Goal: Task Accomplishment & Management: Use online tool/utility

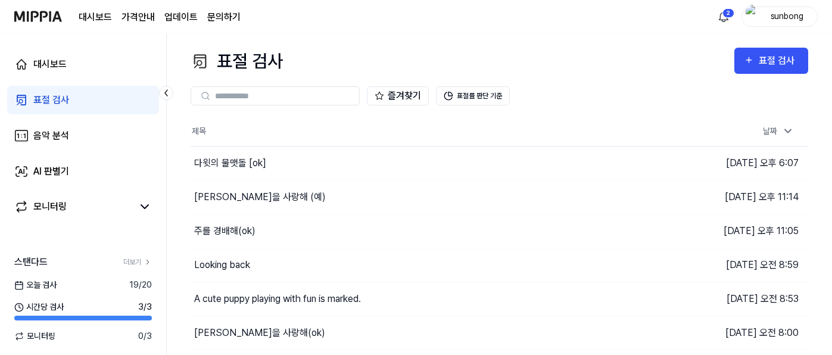
click at [57, 100] on div "표절 검사" at bounding box center [51, 100] width 36 height 14
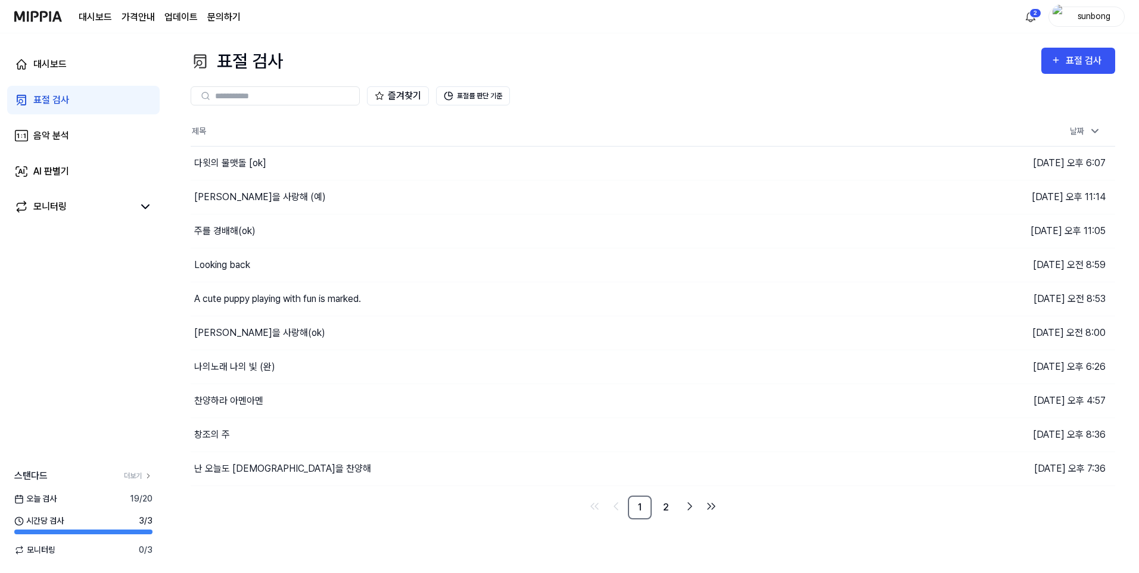
click at [41, 14] on img at bounding box center [38, 16] width 48 height 33
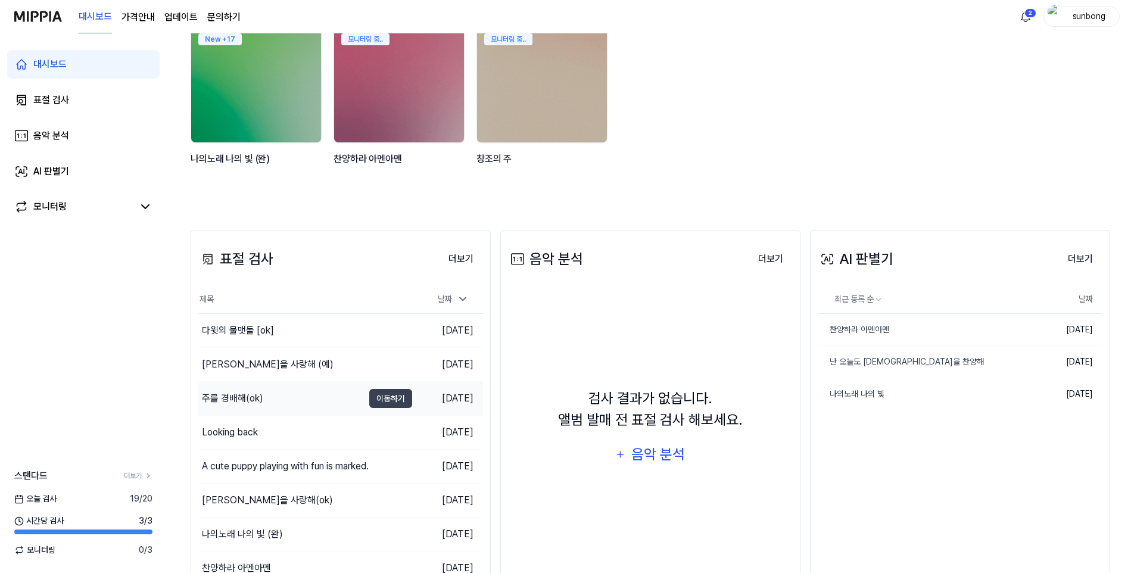
scroll to position [119, 0]
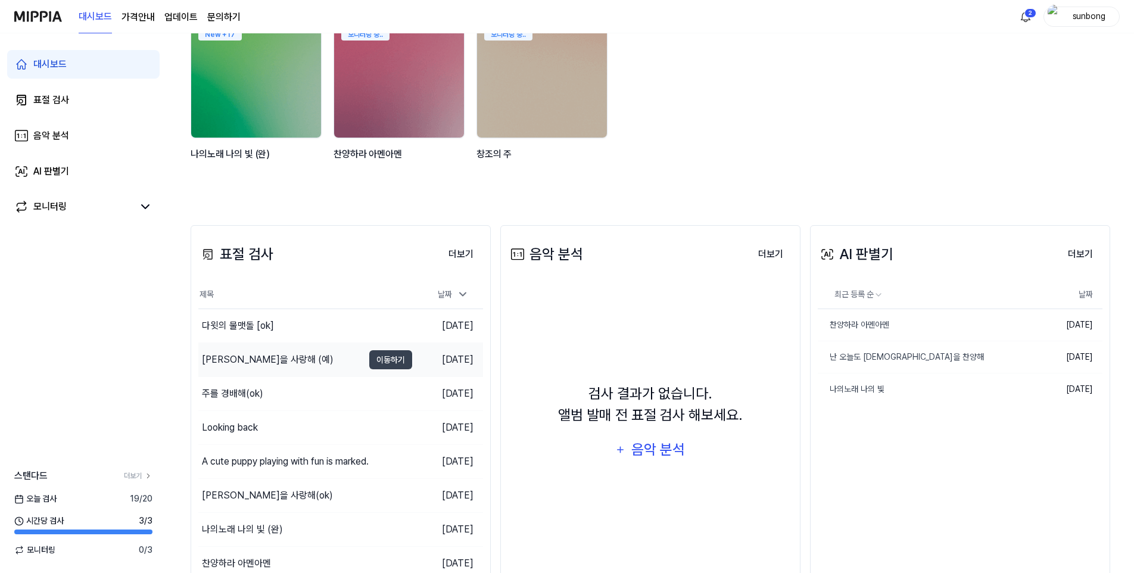
click at [252, 354] on div "[PERSON_NAME]을 사랑해 (예)" at bounding box center [268, 360] width 132 height 14
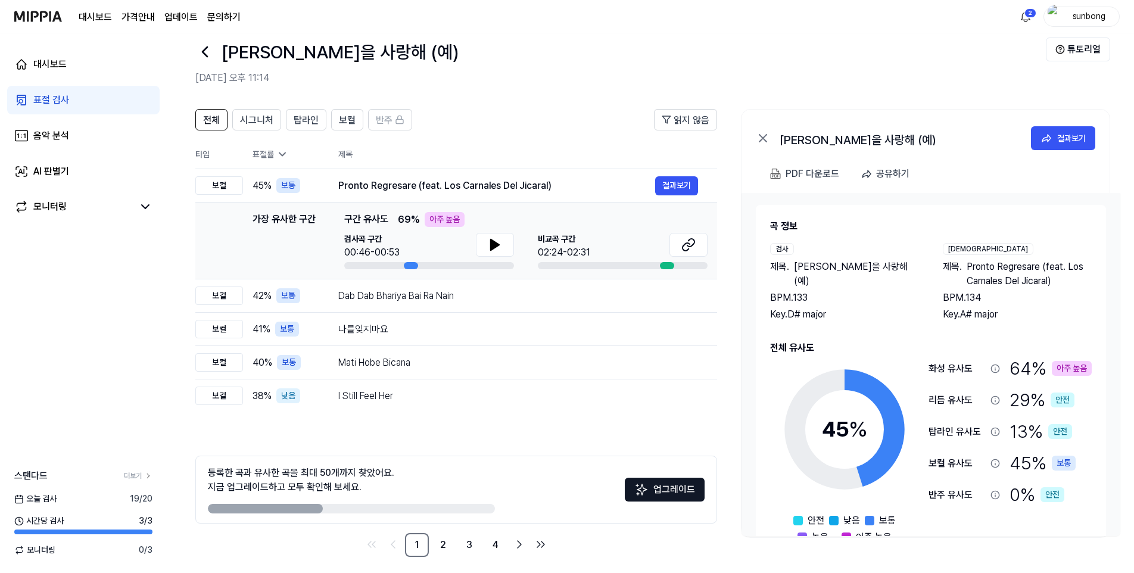
scroll to position [27, 0]
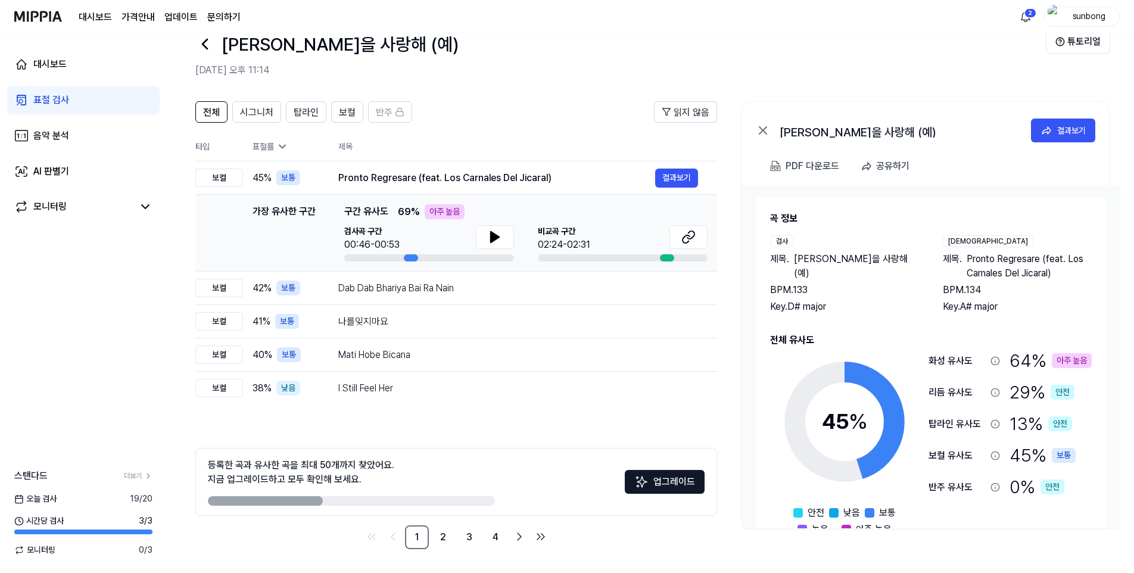
drag, startPoint x: 661, startPoint y: 479, endPoint x: 656, endPoint y: 484, distance: 7.2
click at [661, 354] on button "업그레이드" at bounding box center [665, 482] width 80 height 24
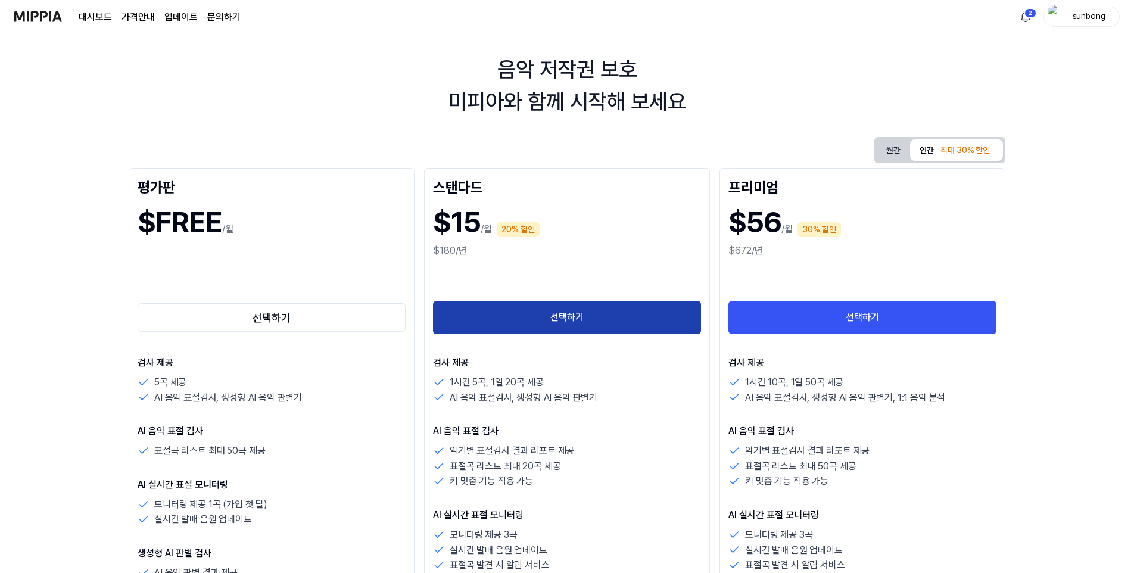
click at [575, 308] on button "선택하기" at bounding box center [567, 317] width 268 height 33
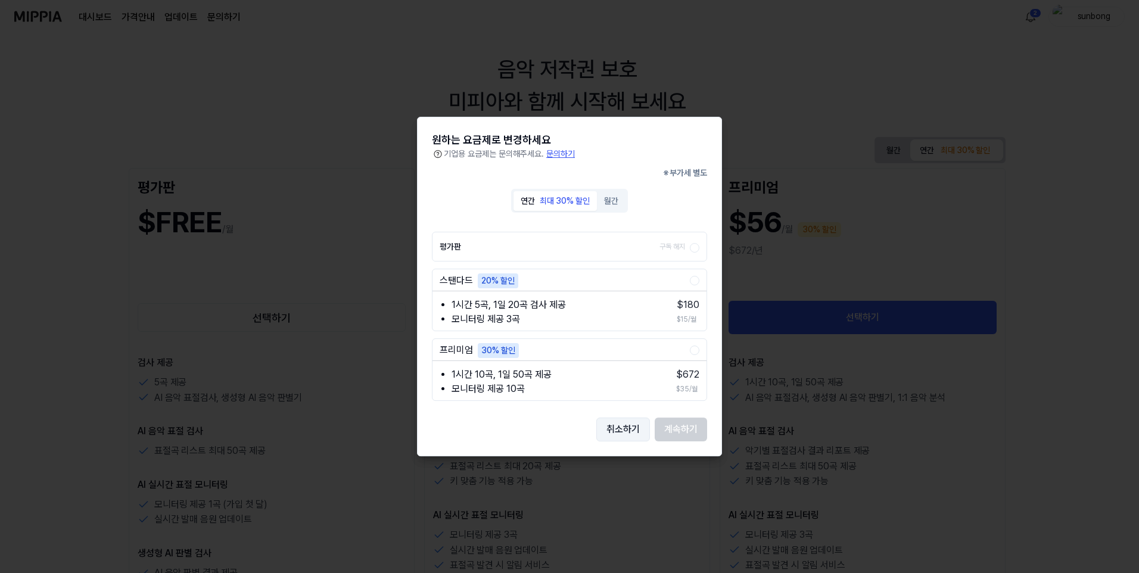
click at [626, 354] on button "취소하기" at bounding box center [623, 429] width 54 height 24
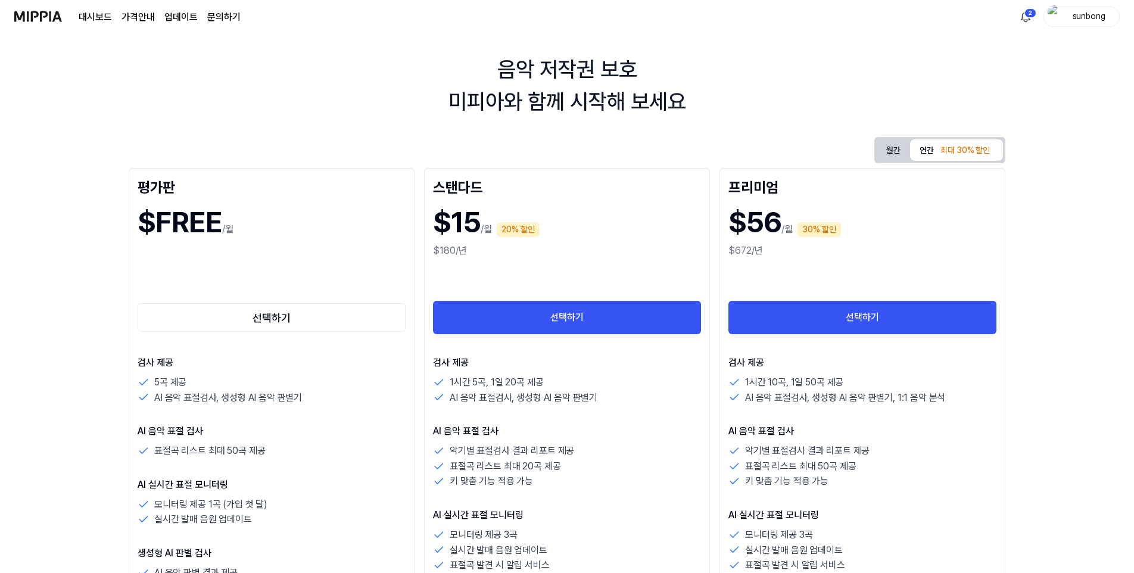
click at [831, 145] on button "월간" at bounding box center [893, 150] width 33 height 22
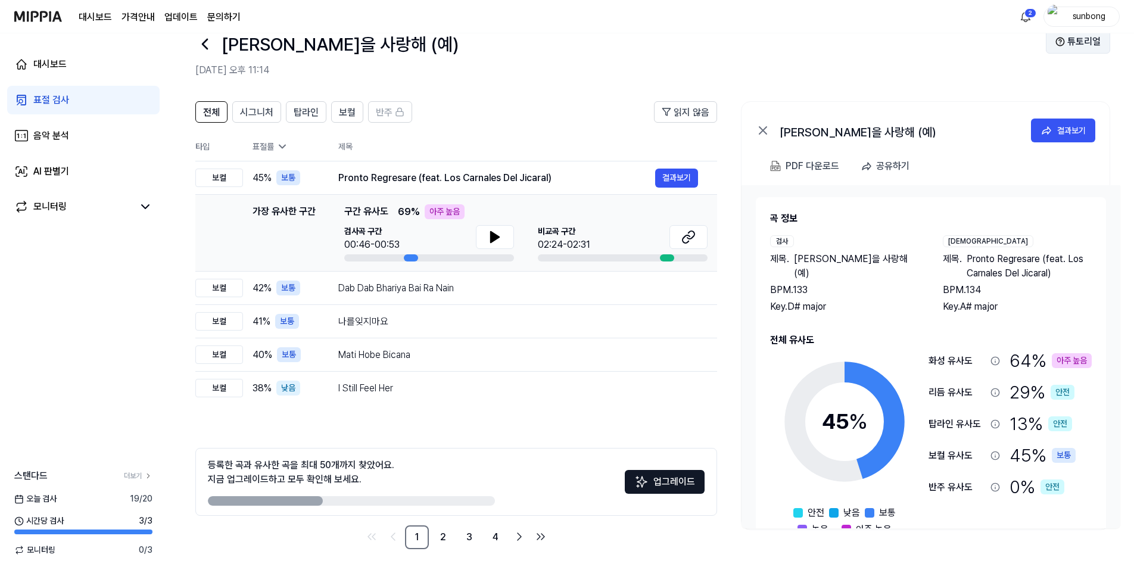
click at [831, 40] on button "튜토리얼" at bounding box center [1078, 42] width 64 height 24
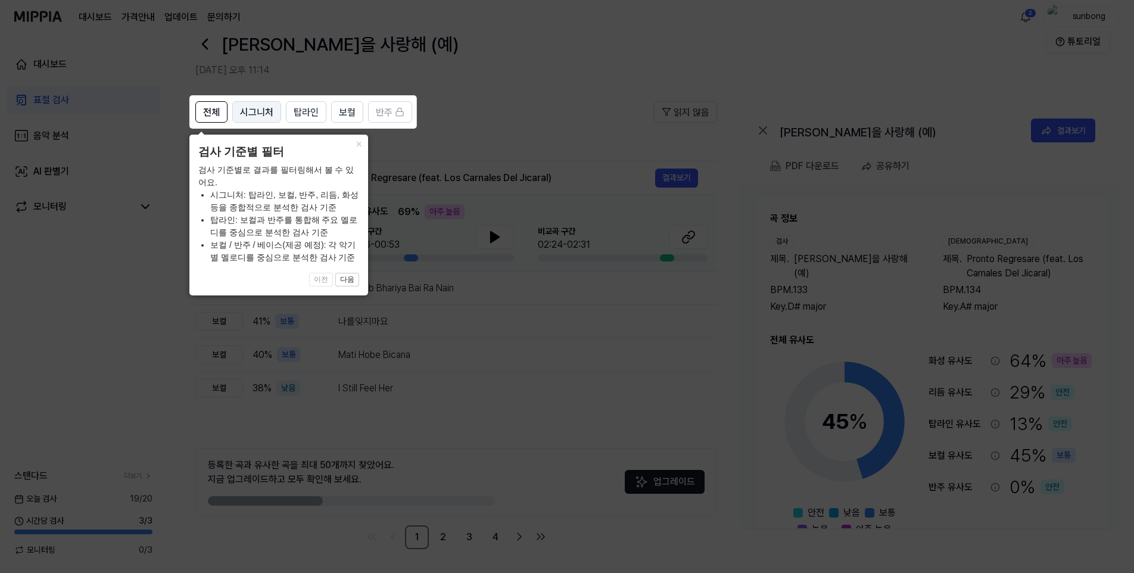
click at [255, 110] on span "시그니처" at bounding box center [256, 112] width 33 height 14
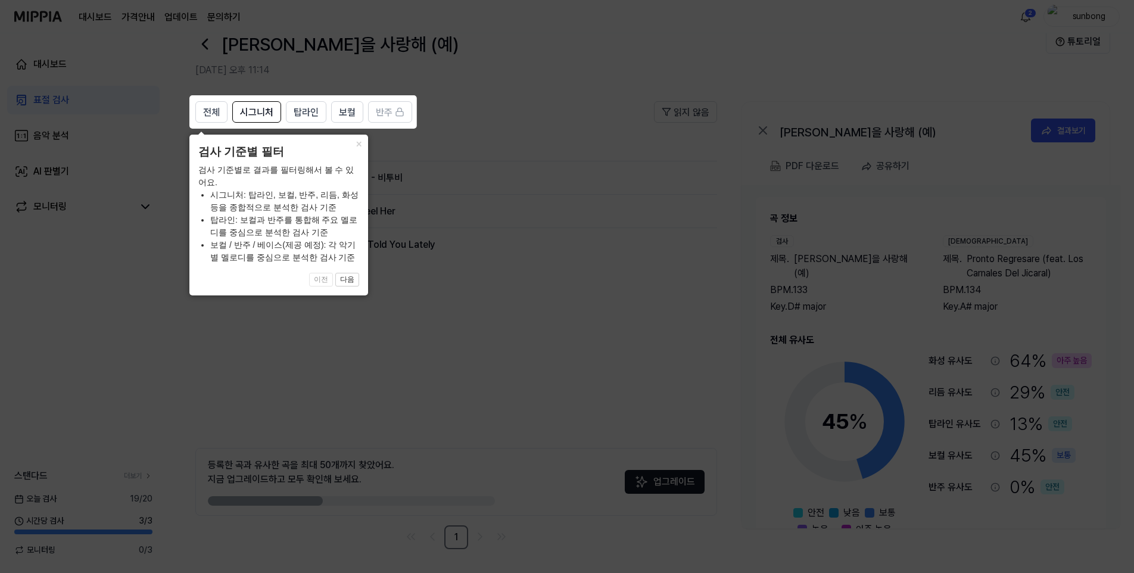
click at [508, 63] on icon at bounding box center [569, 286] width 1139 height 573
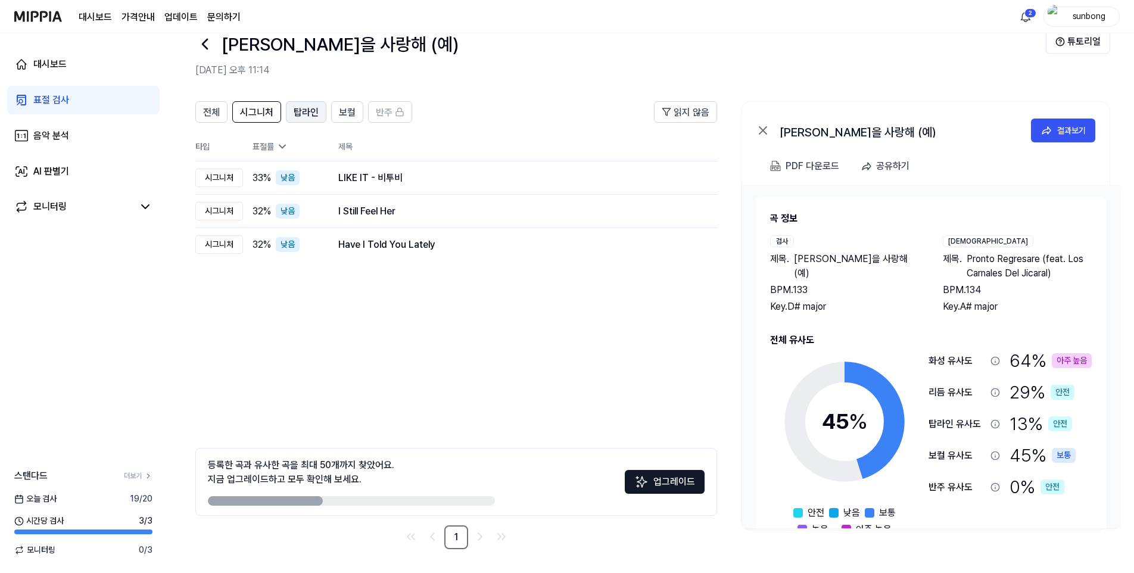
click at [304, 112] on span "탑라인" at bounding box center [306, 112] width 25 height 14
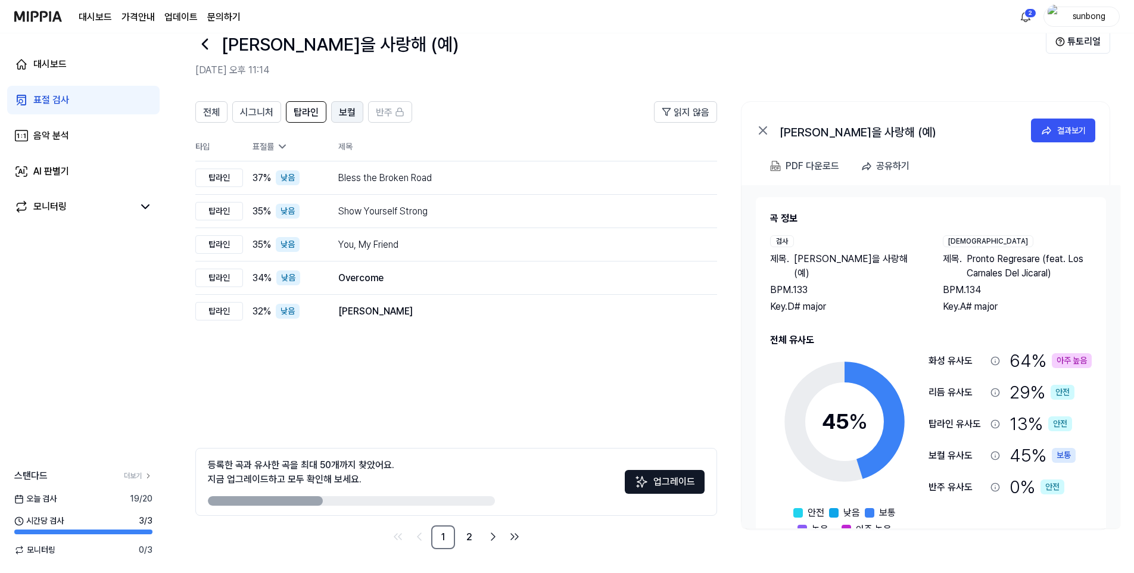
click at [339, 113] on span "보컬" at bounding box center [347, 112] width 17 height 14
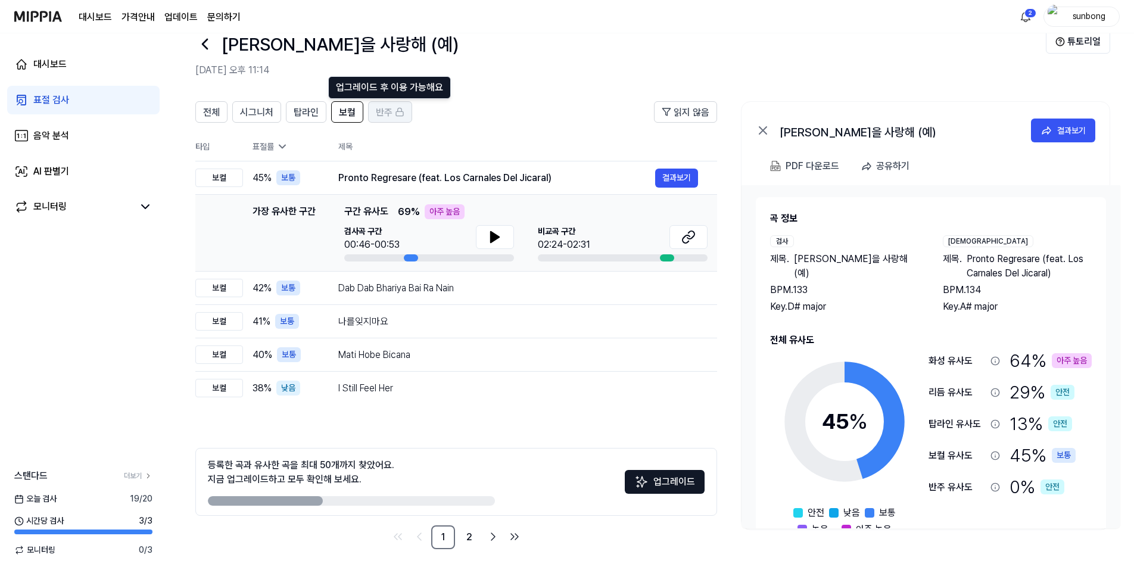
click at [398, 113] on icon at bounding box center [400, 112] width 10 height 10
click at [213, 111] on span "전체" at bounding box center [211, 112] width 17 height 14
click at [255, 111] on span "시그니처" at bounding box center [256, 112] width 33 height 14
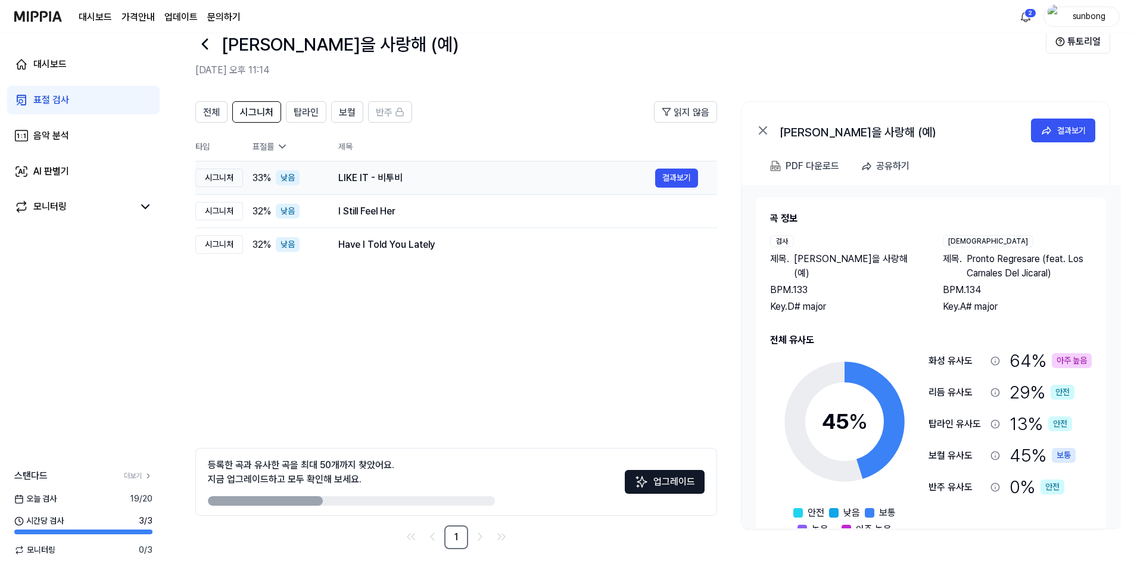
click at [226, 175] on div "시그니처" at bounding box center [219, 178] width 48 height 18
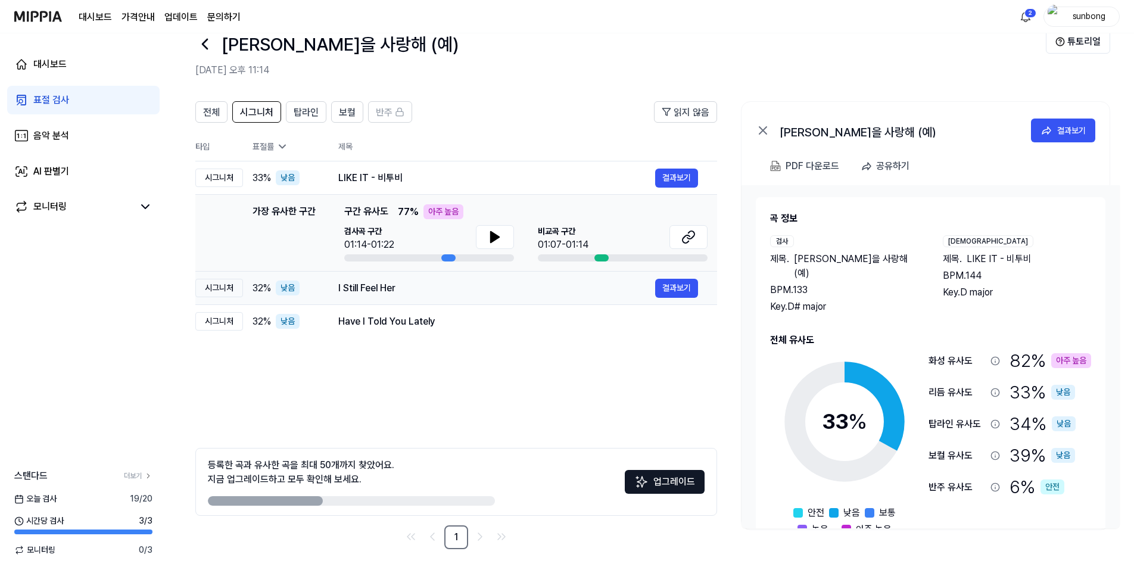
click at [220, 291] on div "시그니처" at bounding box center [219, 288] width 48 height 18
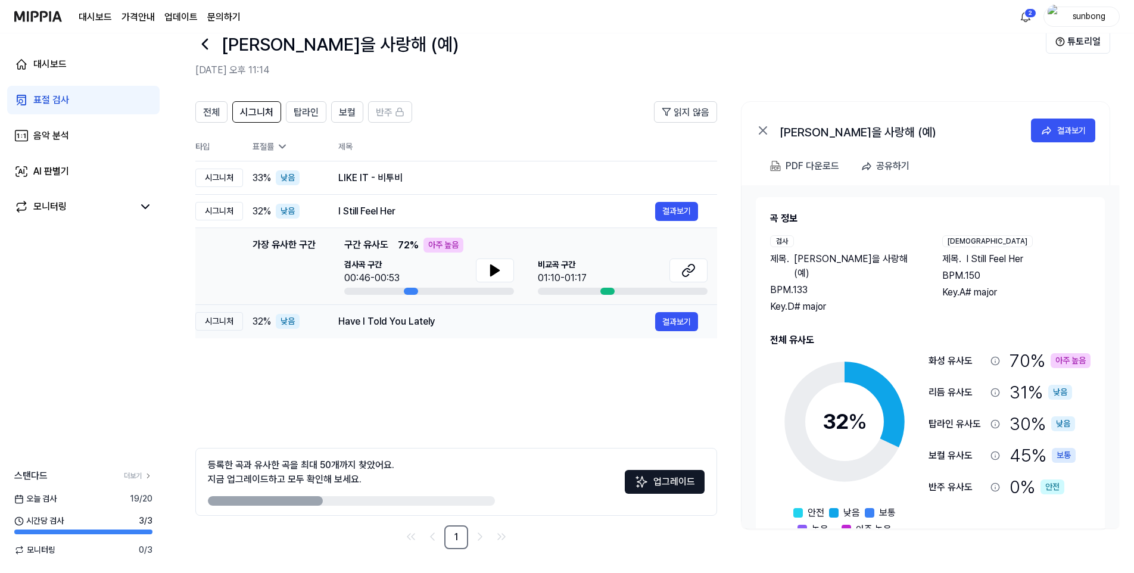
click at [224, 321] on div "시그니처" at bounding box center [219, 321] width 48 height 18
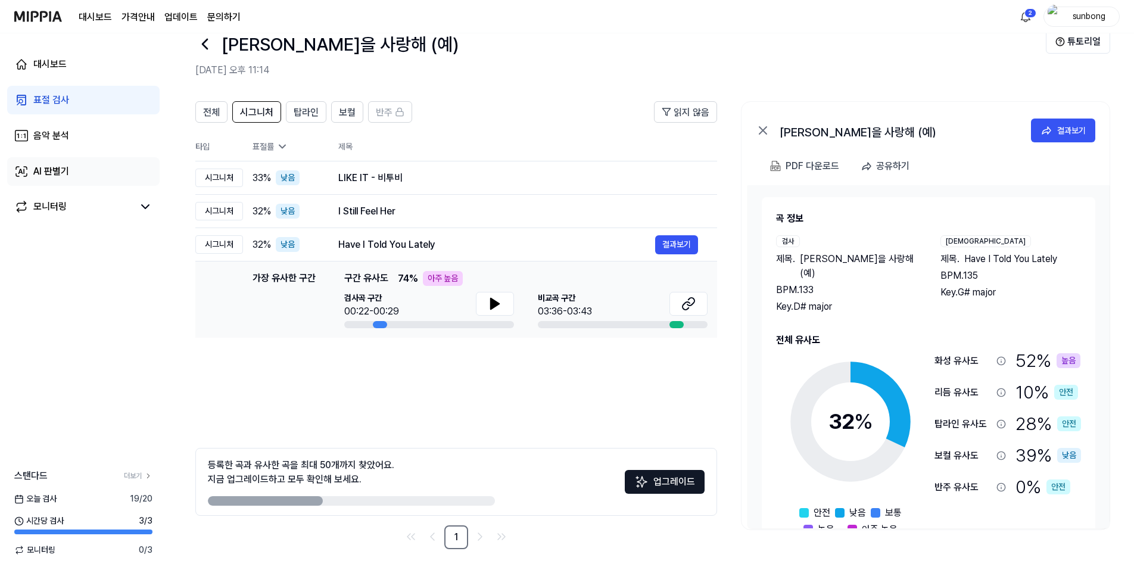
click at [47, 170] on div "AI 판별기" at bounding box center [51, 171] width 36 height 14
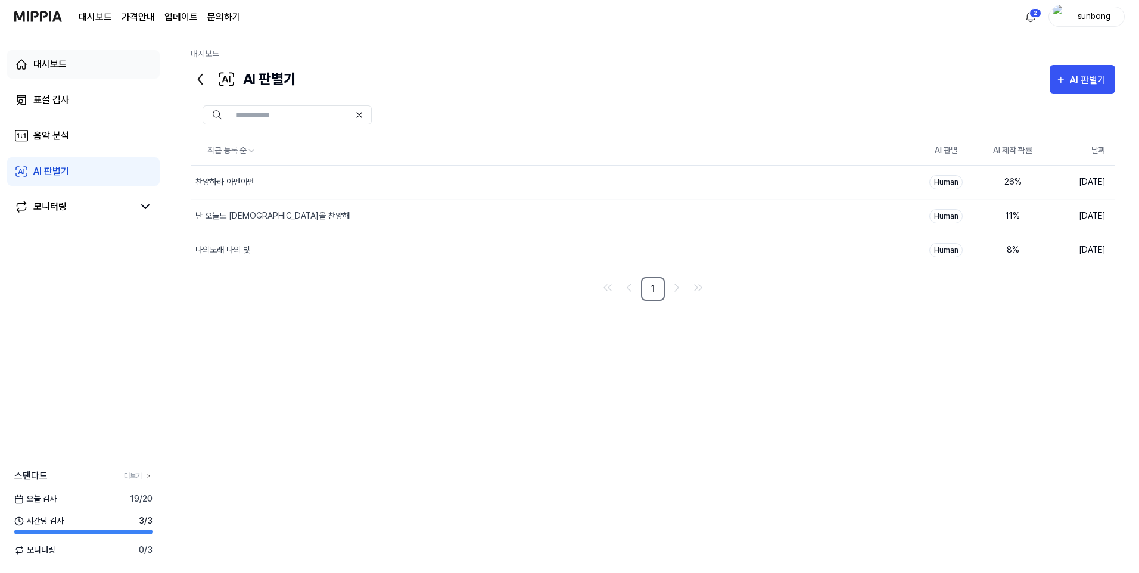
click at [36, 59] on div "대시보드" at bounding box center [49, 64] width 33 height 14
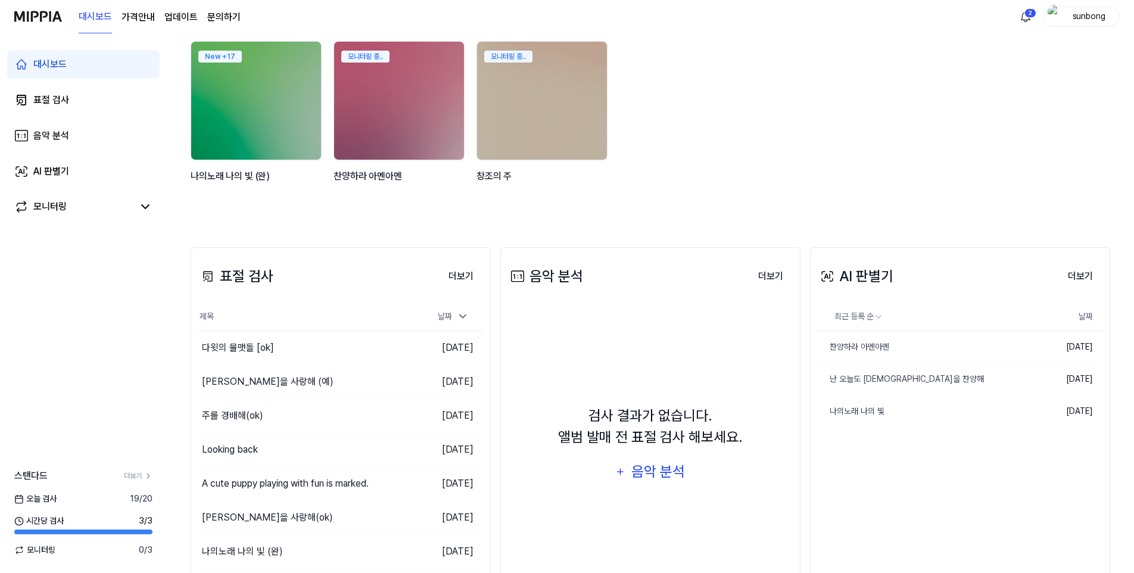
scroll to position [60, 0]
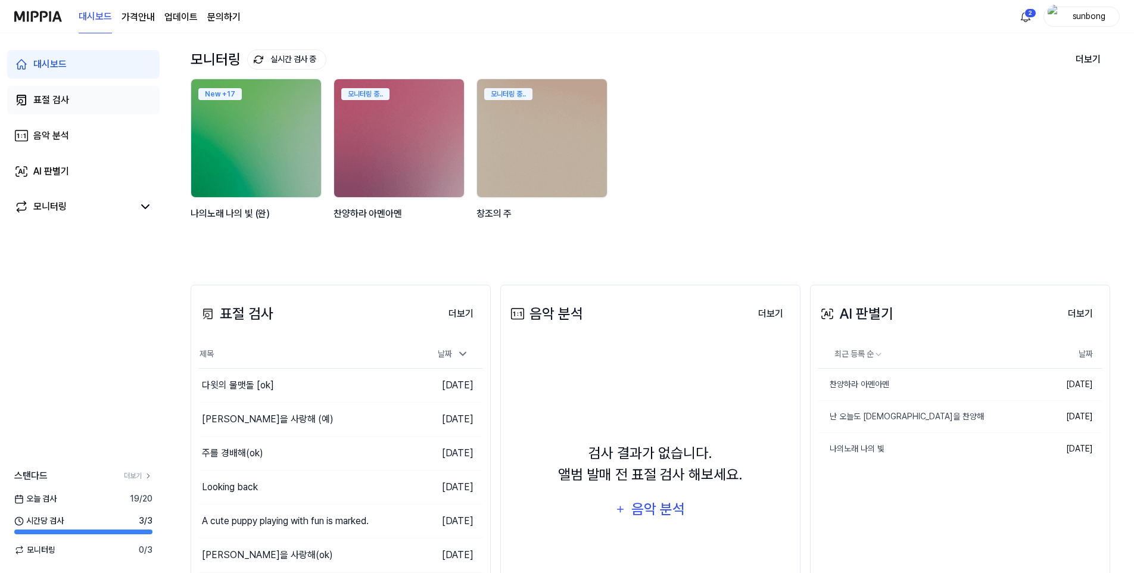
click at [57, 101] on div "표절 검사" at bounding box center [51, 100] width 36 height 14
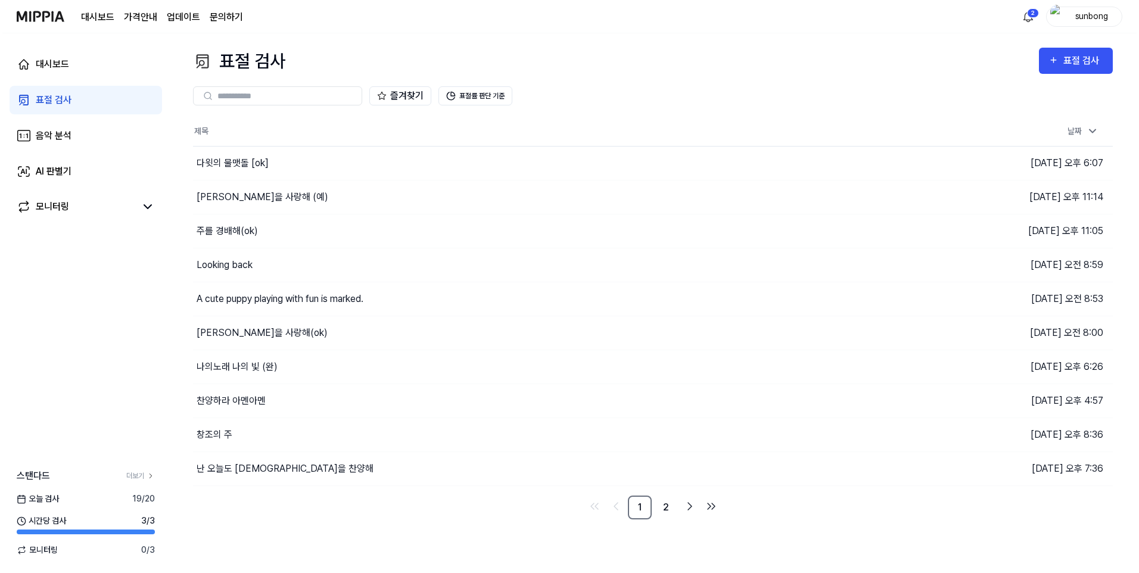
scroll to position [0, 0]
click at [831, 54] on div "표절 검사" at bounding box center [1085, 60] width 40 height 15
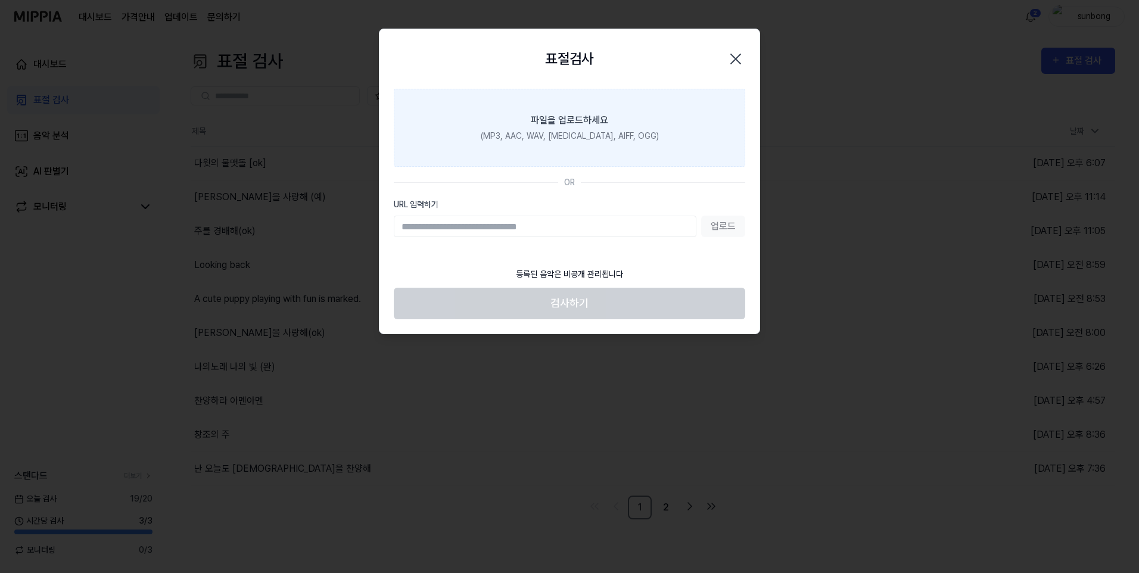
click at [566, 135] on div "(MP3, AAC, WAV, FLAC, AIFF, OGG)" at bounding box center [570, 136] width 178 height 13
click at [0, 0] on input "파일을 업로드하세요 (MP3, AAC, WAV, FLAC, AIFF, OGG)" at bounding box center [0, 0] width 0 height 0
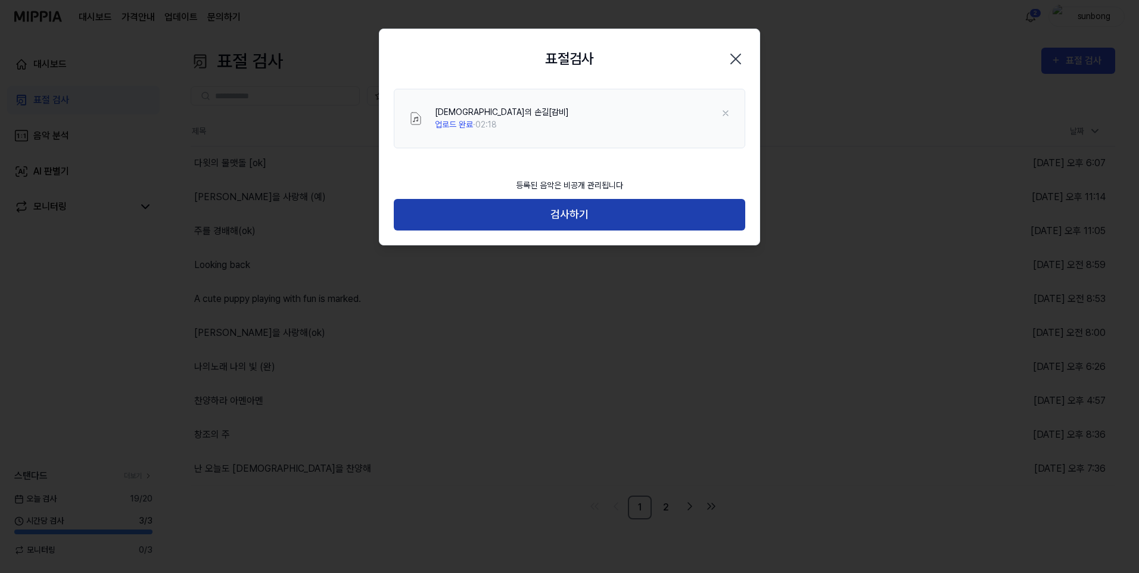
click at [572, 216] on button "검사하기" at bounding box center [569, 215] width 351 height 32
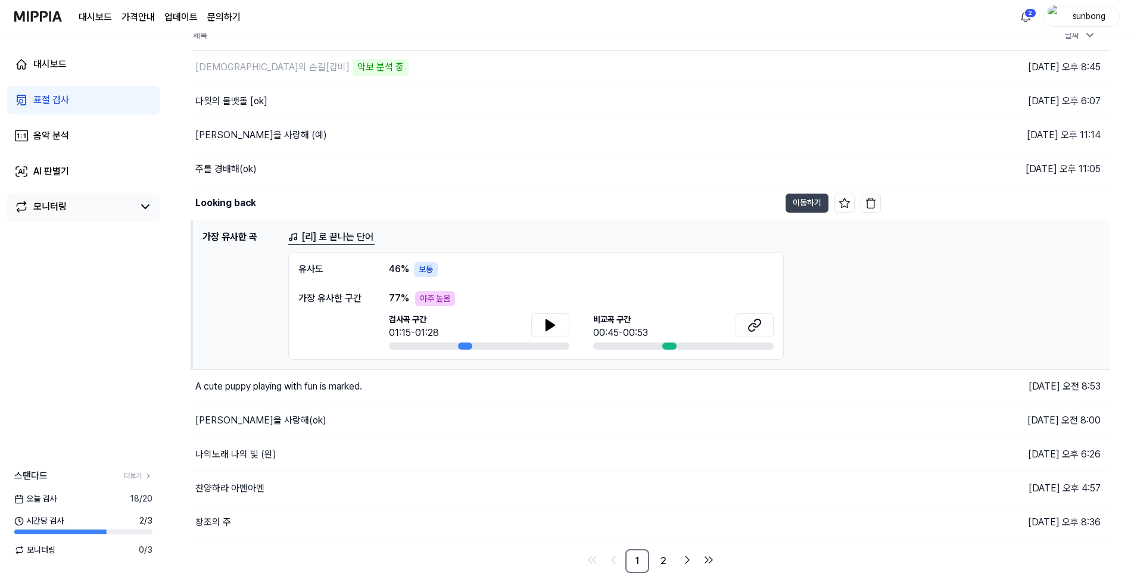
click at [42, 206] on div "모니터링" at bounding box center [49, 206] width 33 height 14
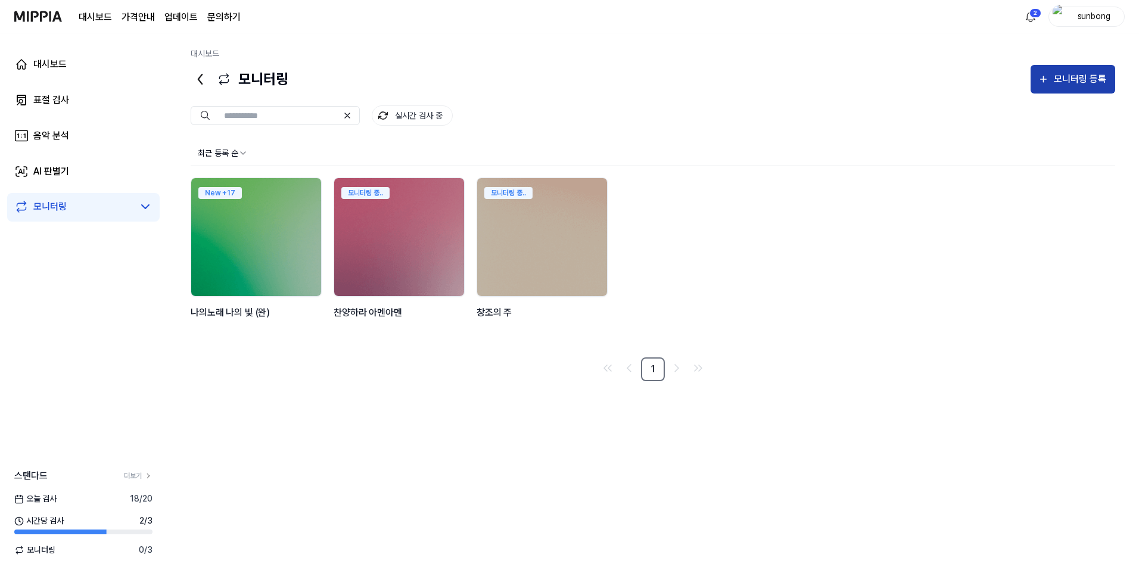
click at [1069, 74] on div "모니터링 등록" at bounding box center [1079, 78] width 55 height 15
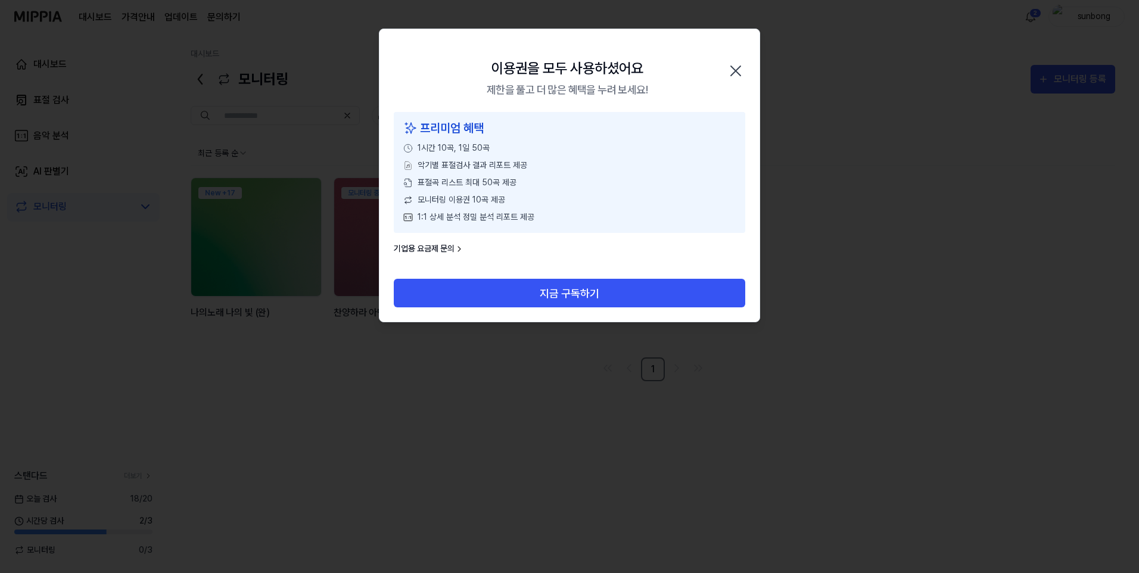
click at [730, 66] on icon "button" at bounding box center [735, 70] width 19 height 19
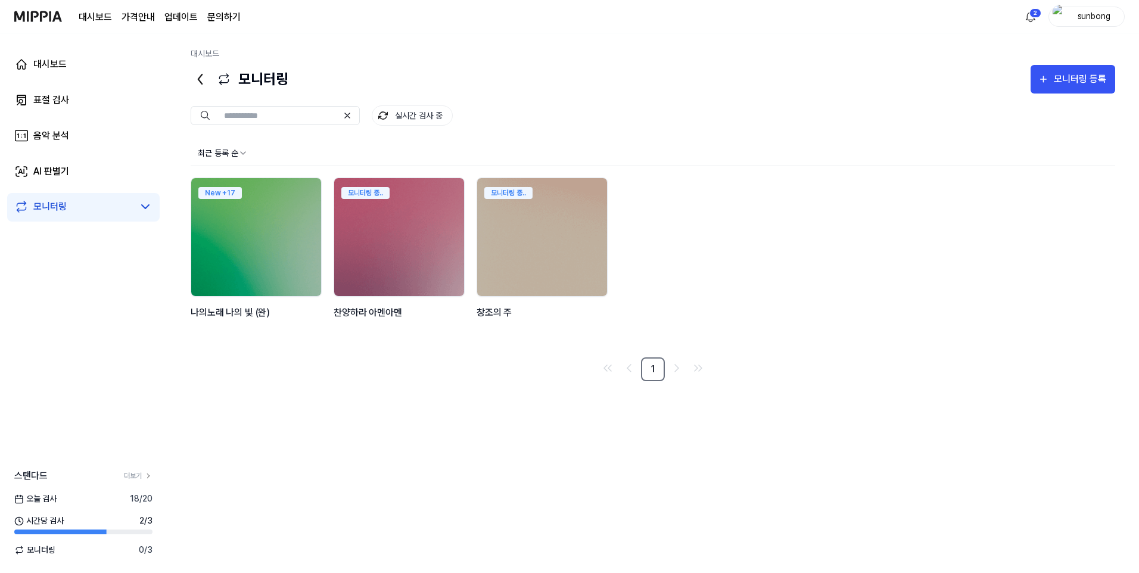
click at [213, 51] on link "대시보드" at bounding box center [205, 54] width 29 height 10
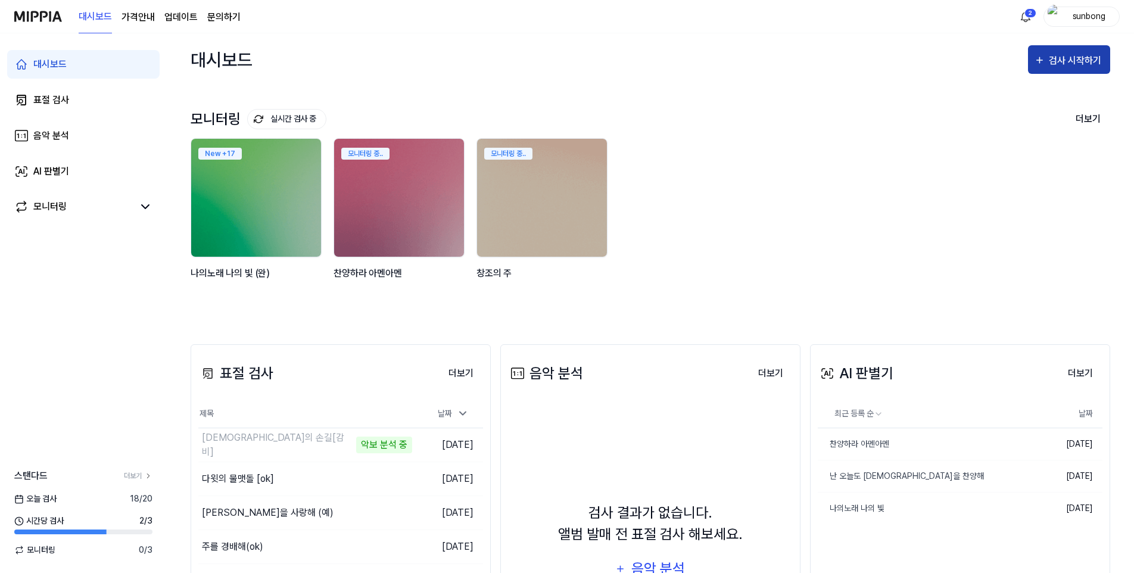
drag, startPoint x: 1061, startPoint y: 54, endPoint x: 1044, endPoint y: 72, distance: 24.9
click at [1061, 53] on div "검사 시작하기" at bounding box center [1076, 60] width 55 height 15
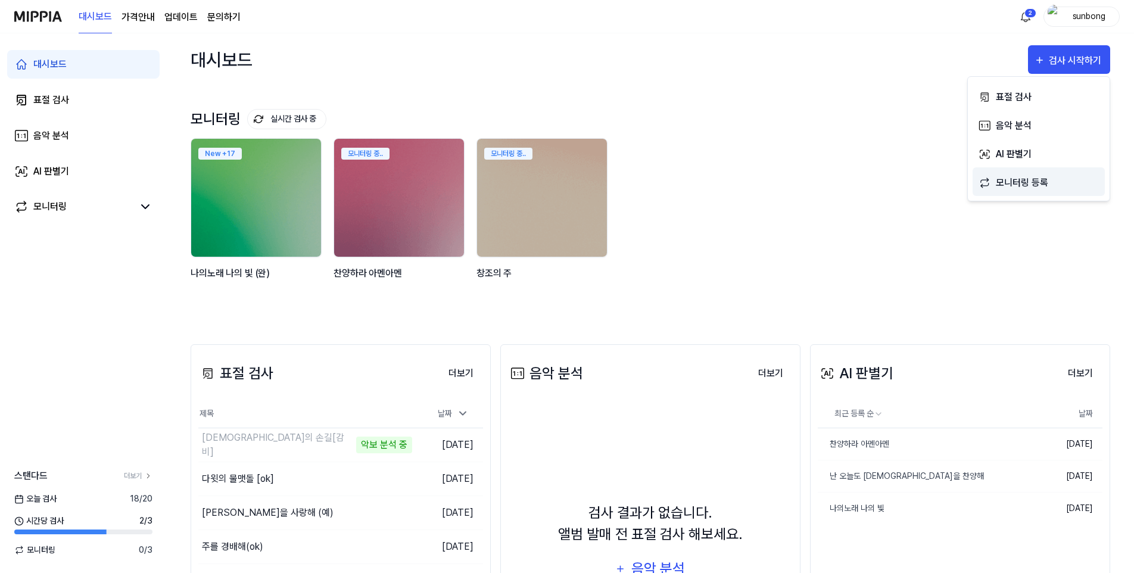
click at [1015, 180] on div "모니터링 등록" at bounding box center [1048, 182] width 104 height 15
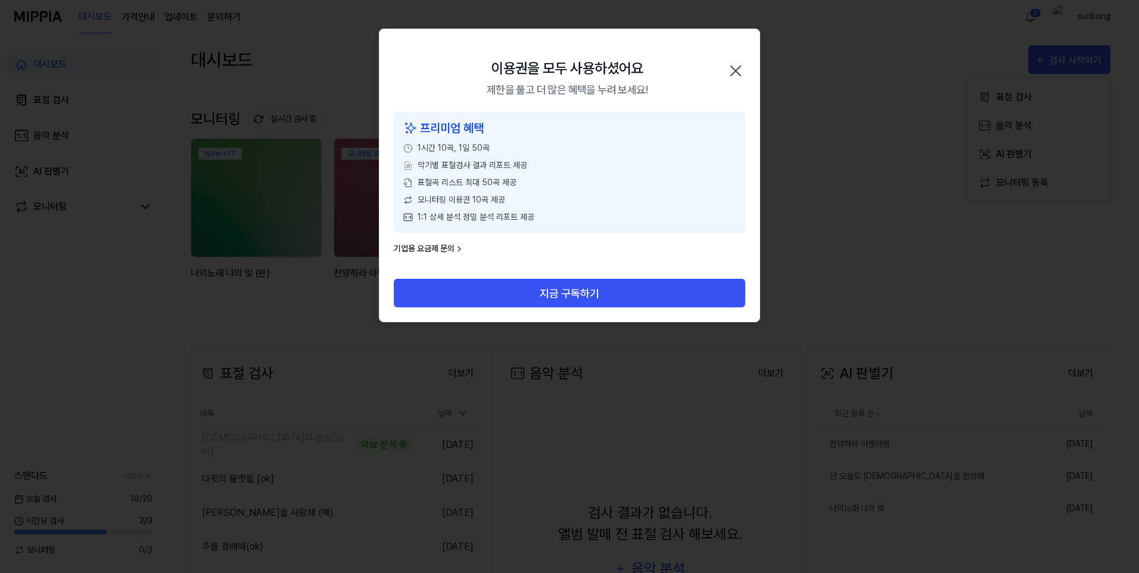
click at [735, 68] on icon "button" at bounding box center [735, 70] width 19 height 19
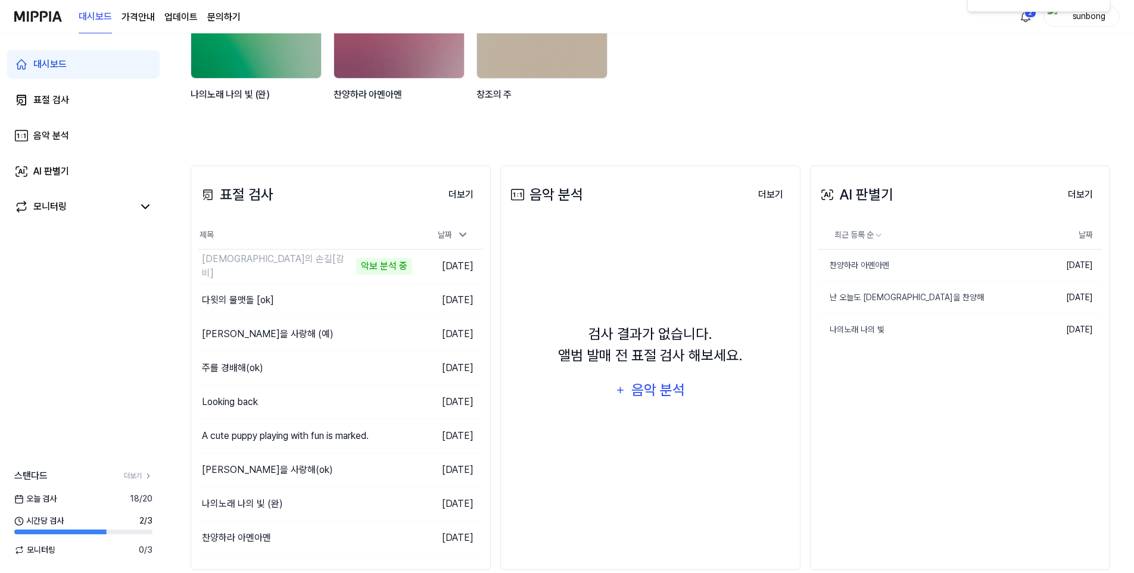
scroll to position [199, 0]
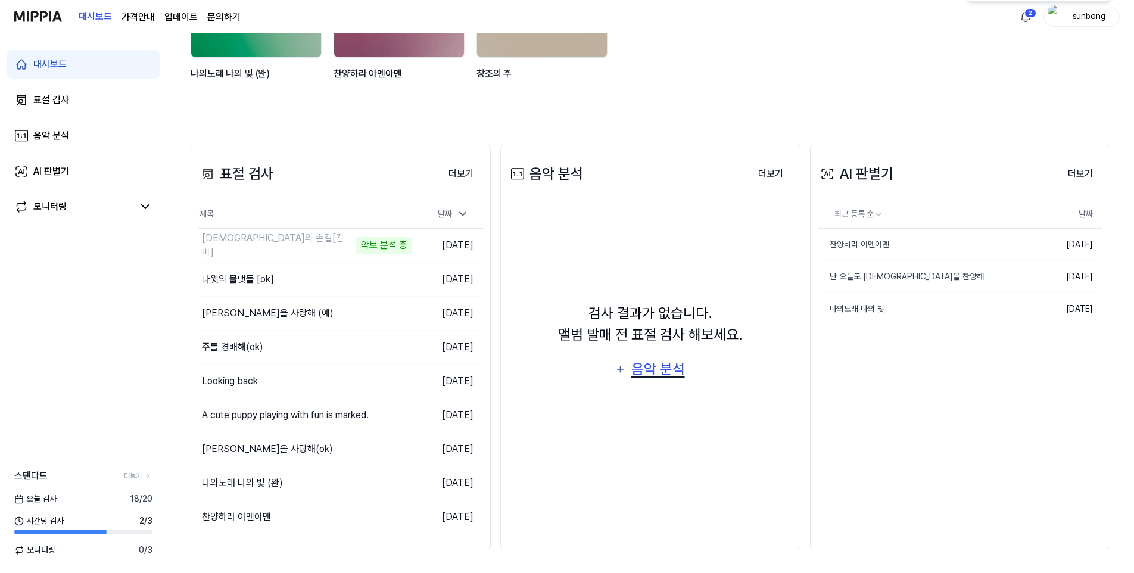
click at [650, 371] on div "음악 분석" at bounding box center [657, 369] width 57 height 23
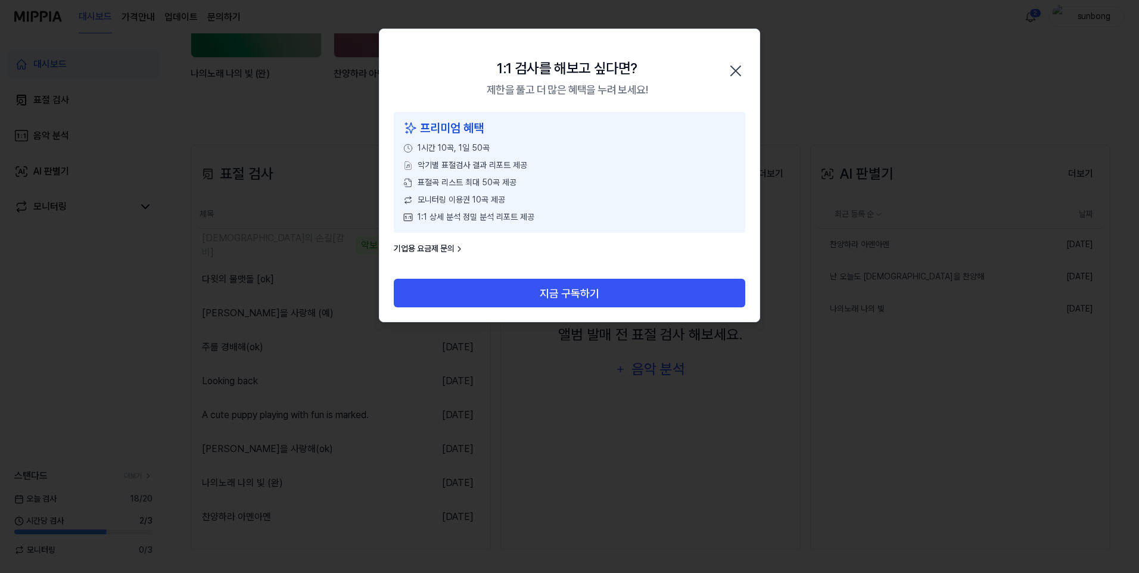
click at [733, 68] on icon "button" at bounding box center [736, 71] width 10 height 10
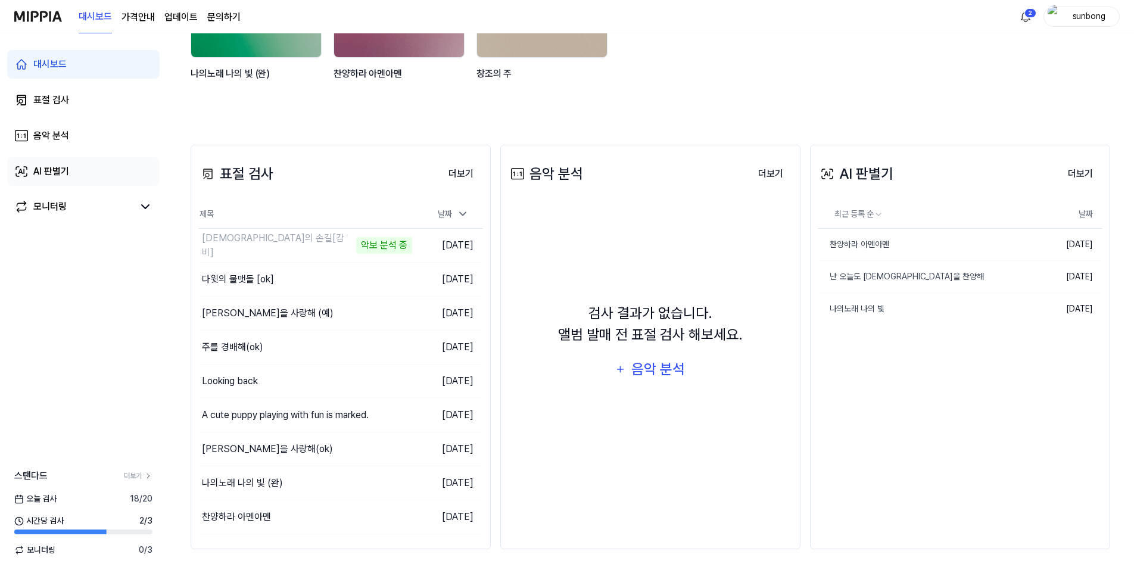
click at [54, 172] on div "AI 판별기" at bounding box center [51, 171] width 36 height 14
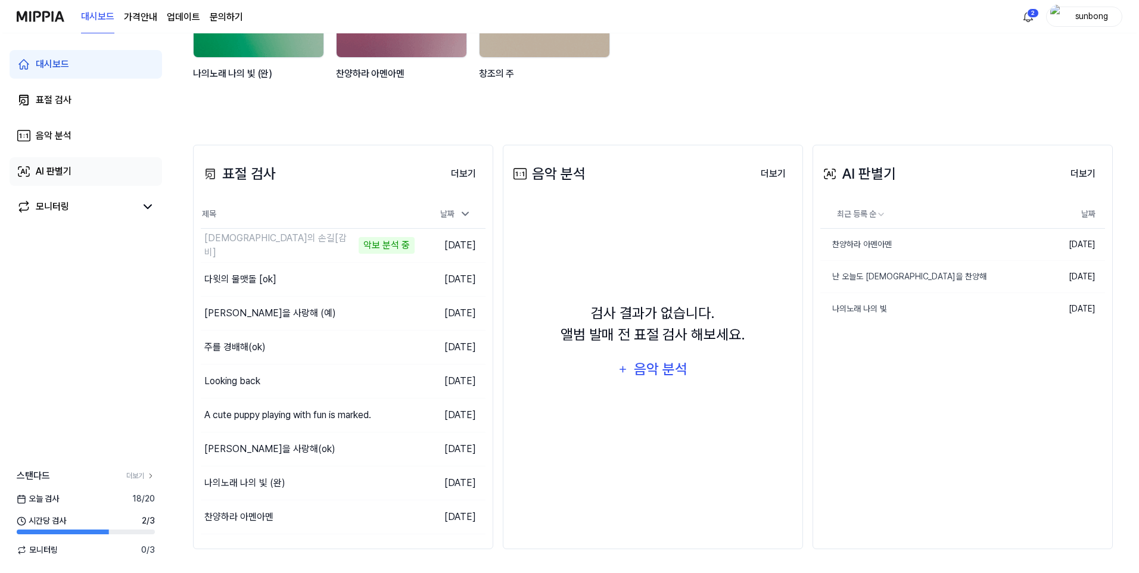
scroll to position [0, 0]
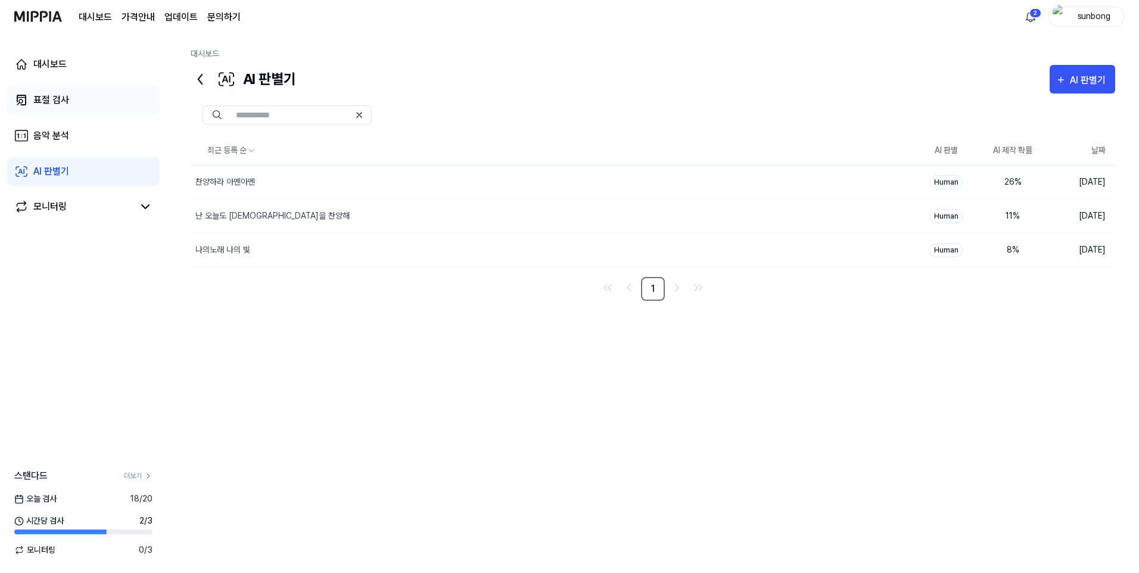
click at [60, 98] on div "표절 검사" at bounding box center [51, 100] width 36 height 14
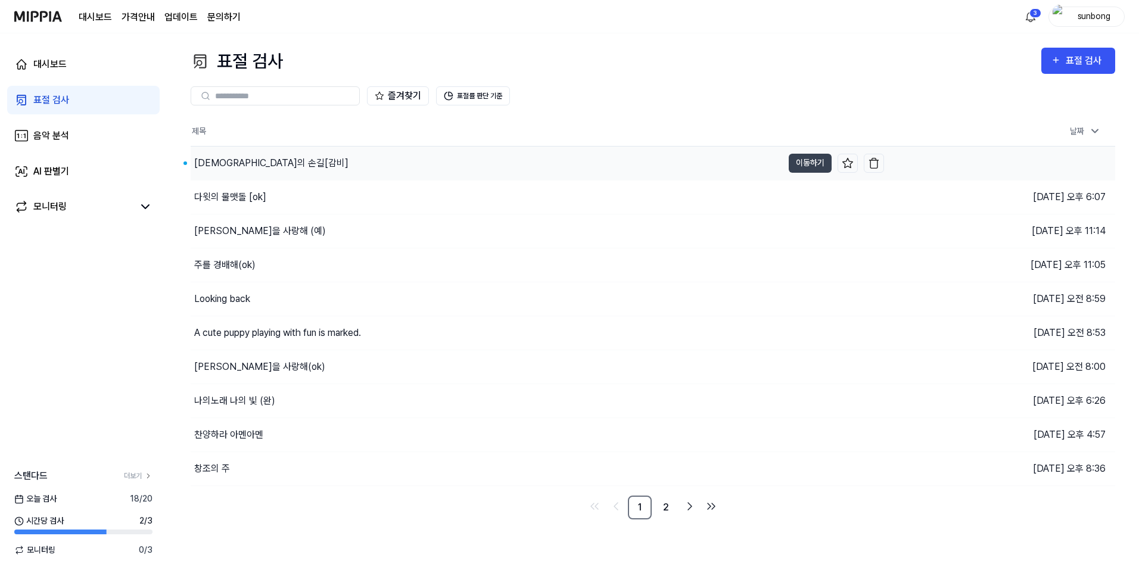
click at [245, 161] on div "[DEMOGRAPHIC_DATA]의 손길[감비]" at bounding box center [271, 163] width 154 height 14
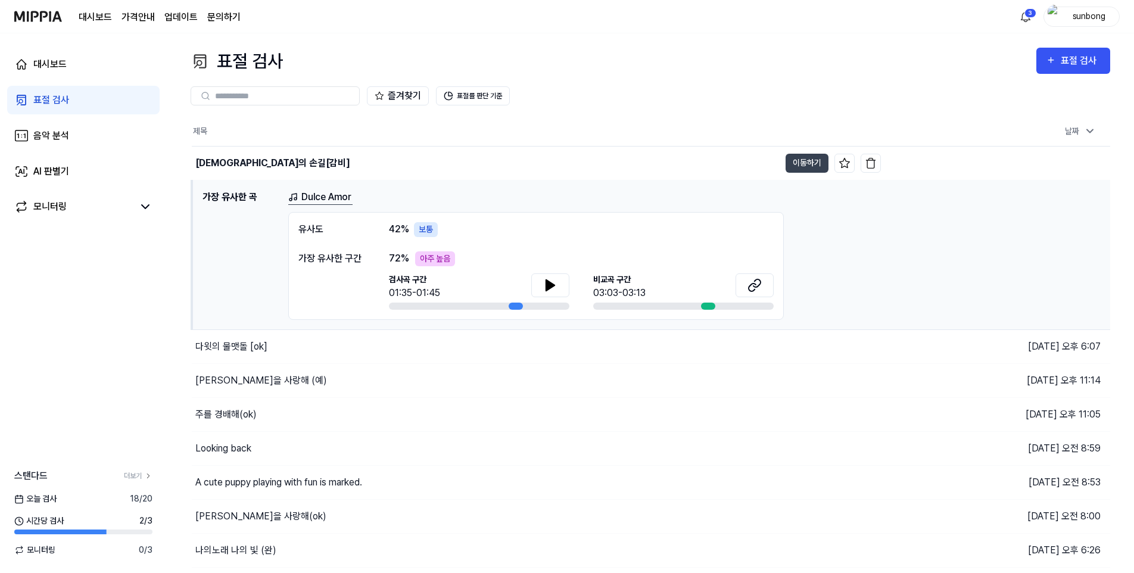
click at [422, 230] on div "보통" at bounding box center [426, 229] width 24 height 15
click at [402, 228] on span "42 %" at bounding box center [399, 229] width 20 height 14
click at [63, 98] on div "표절 검사" at bounding box center [51, 100] width 36 height 14
click at [1080, 60] on div "표절 검사" at bounding box center [1081, 60] width 40 height 15
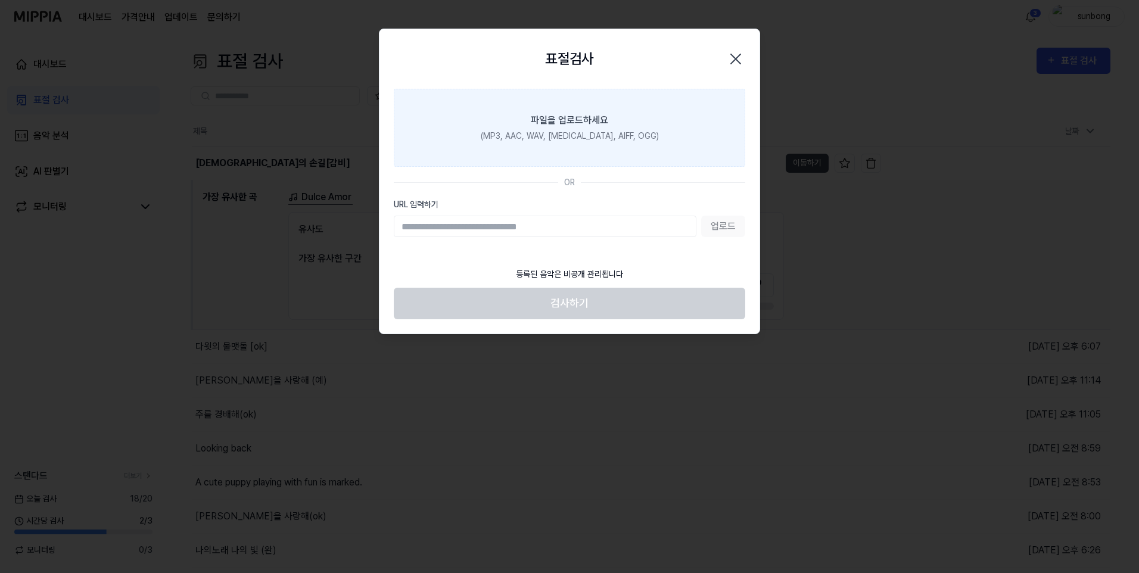
click at [578, 130] on div "(MP3, AAC, WAV, FLAC, AIFF, OGG)" at bounding box center [570, 136] width 178 height 13
click at [0, 0] on input "파일을 업로드하세요 (MP3, AAC, WAV, FLAC, AIFF, OGG)" at bounding box center [0, 0] width 0 height 0
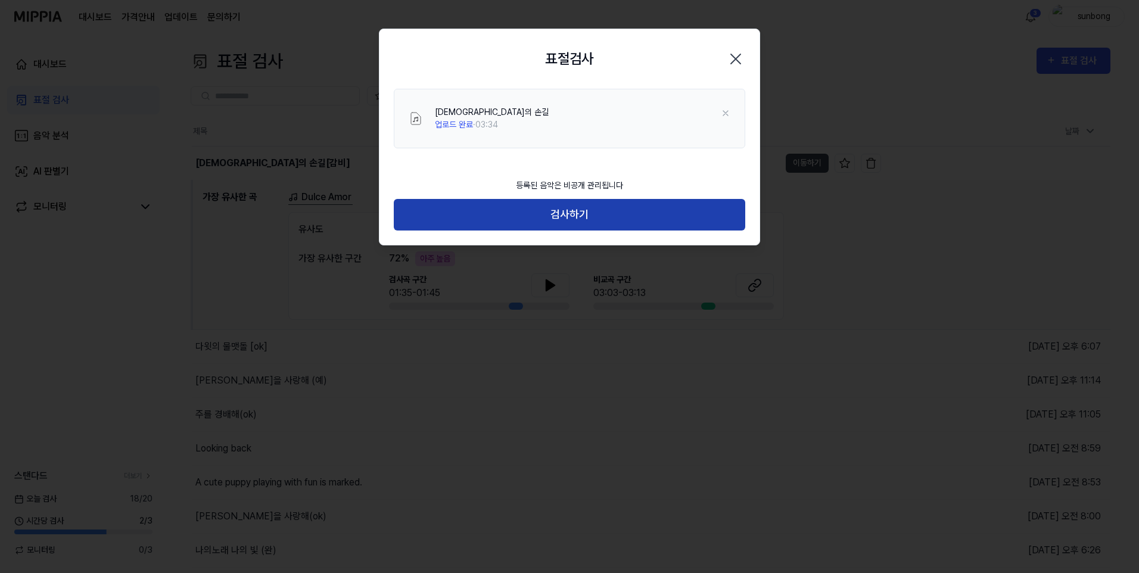
click at [571, 213] on button "검사하기" at bounding box center [569, 215] width 351 height 32
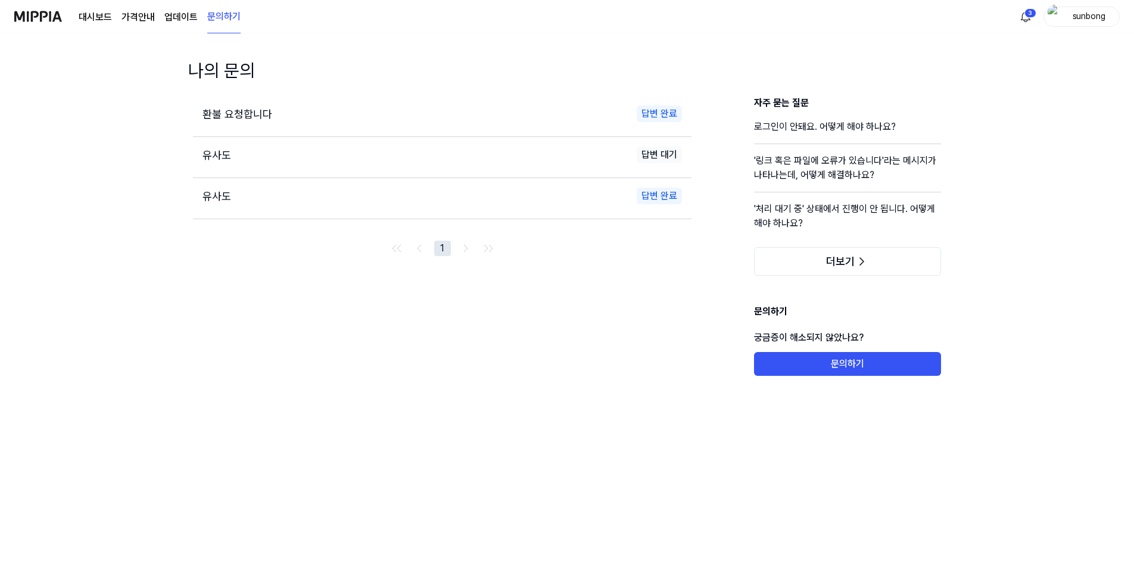
click at [103, 17] on link "대시보드" at bounding box center [95, 17] width 33 height 14
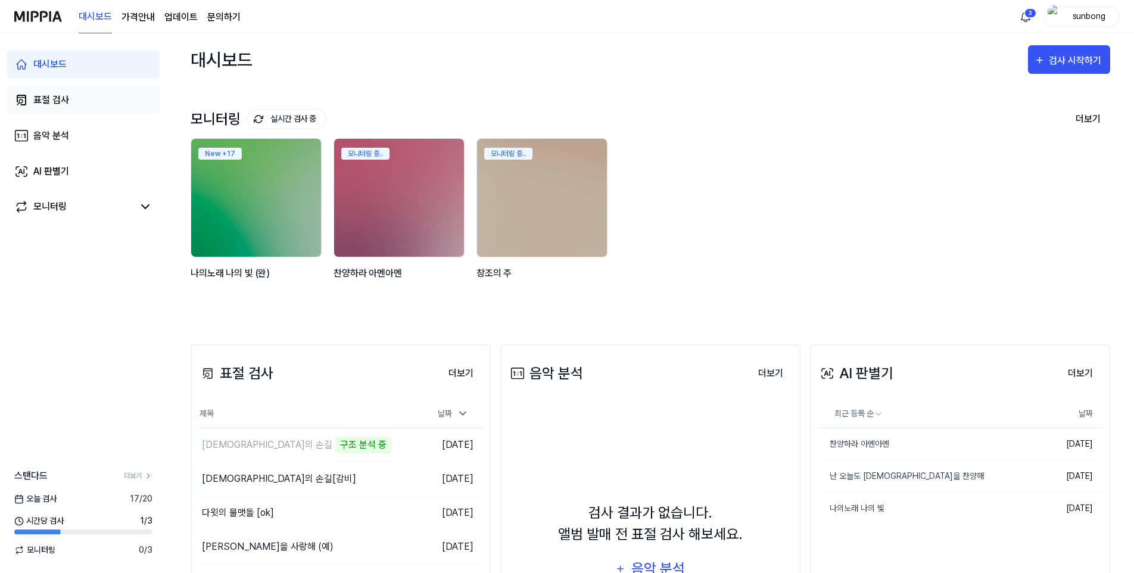
click at [54, 98] on div "표절 검사" at bounding box center [51, 100] width 36 height 14
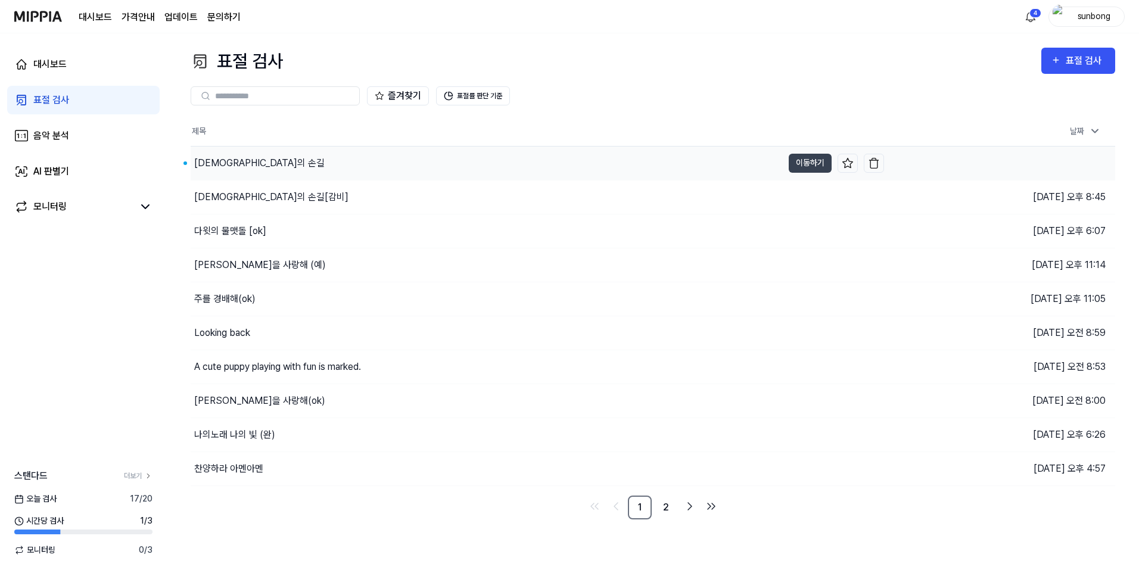
click at [221, 156] on div "[DEMOGRAPHIC_DATA]의 손길" at bounding box center [259, 163] width 130 height 14
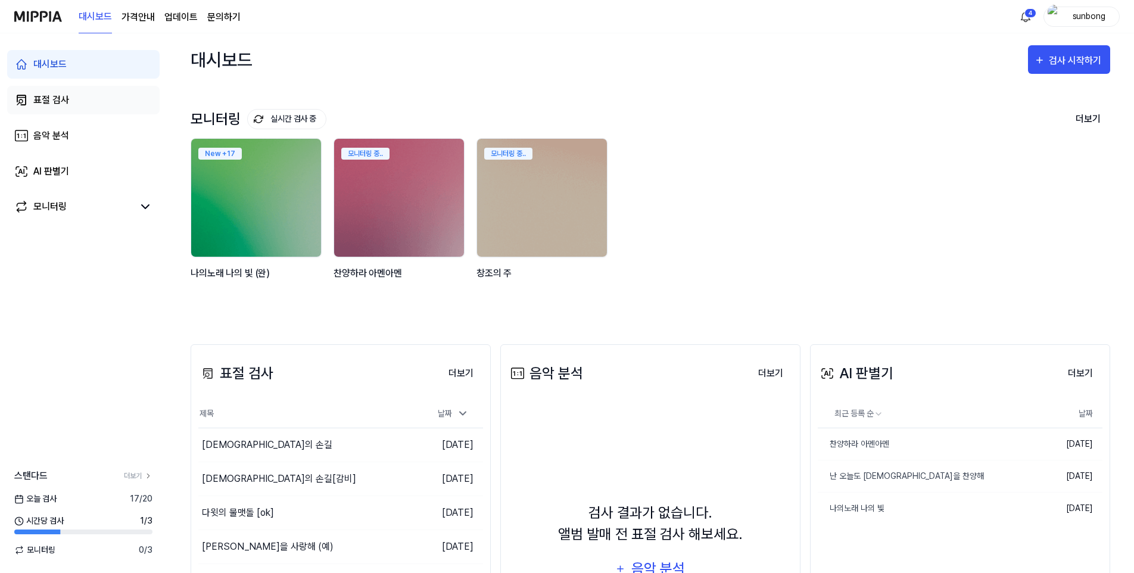
click at [52, 96] on div "표절 검사" at bounding box center [51, 100] width 36 height 14
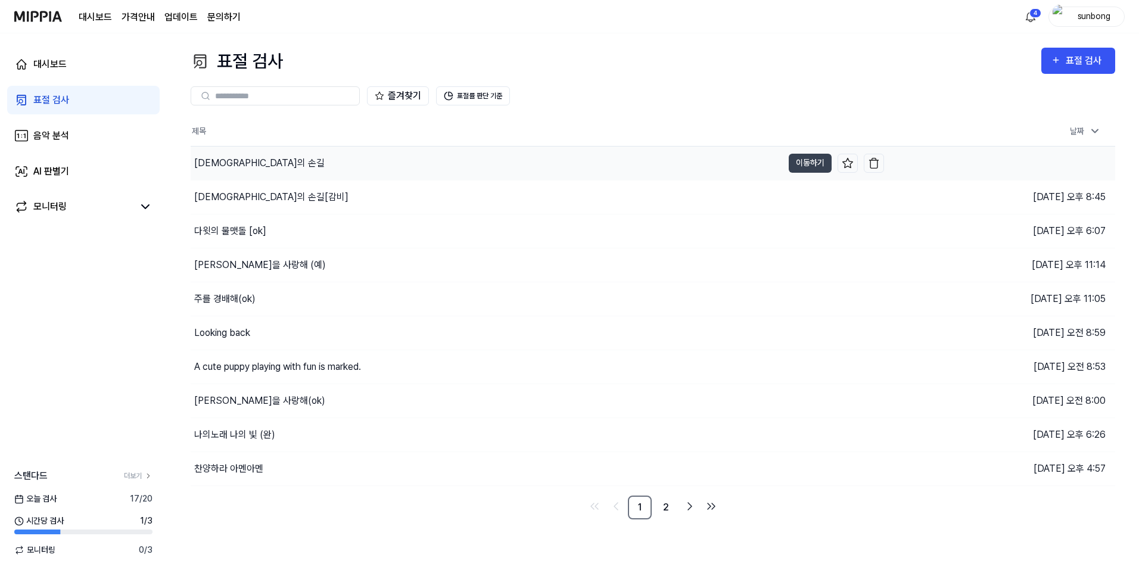
click at [217, 167] on div "[DEMOGRAPHIC_DATA]의 손길" at bounding box center [259, 163] width 130 height 14
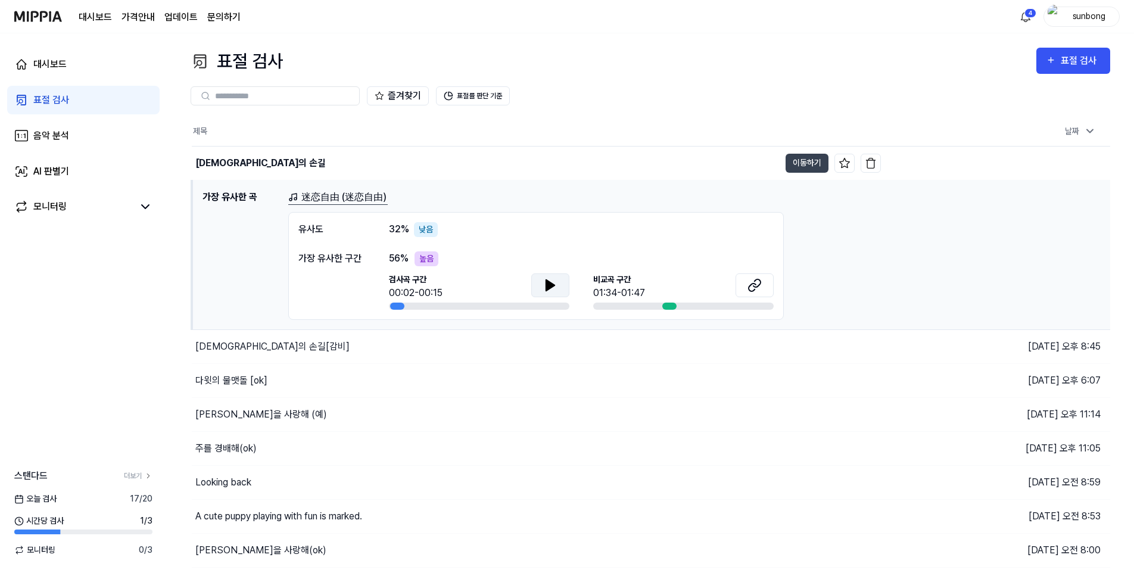
click at [545, 285] on icon at bounding box center [550, 285] width 14 height 14
click at [820, 158] on button "이동하기" at bounding box center [806, 163] width 43 height 19
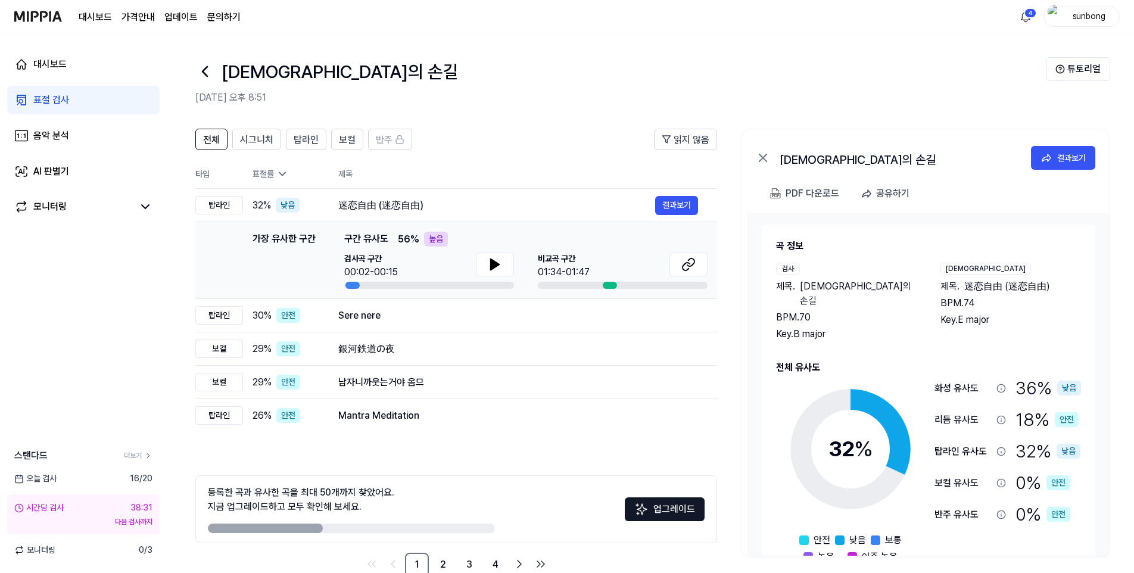
click at [47, 97] on div "표절 검사" at bounding box center [51, 100] width 36 height 14
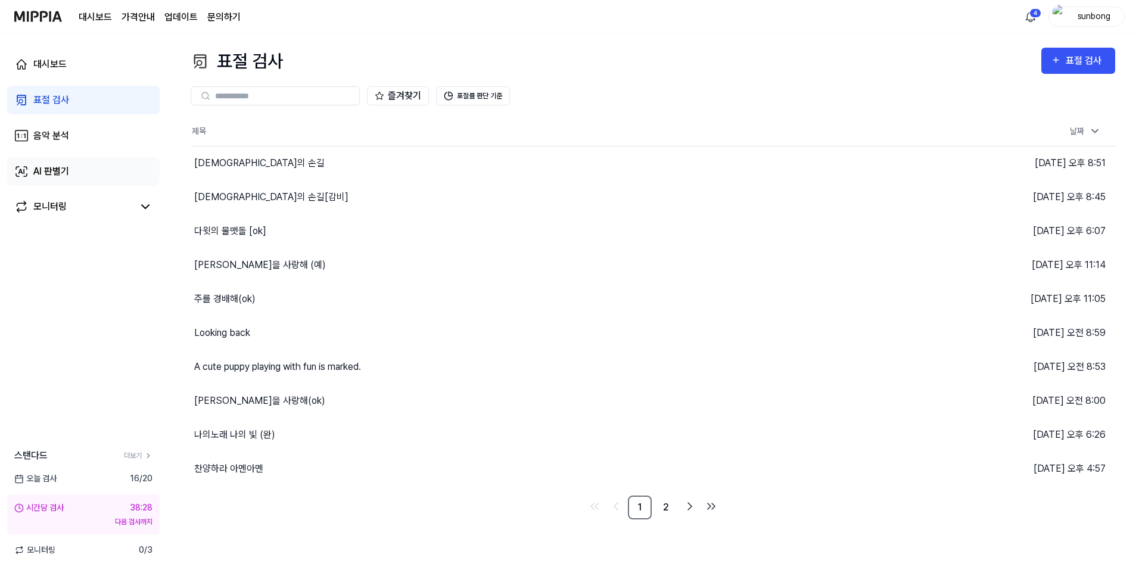
drag, startPoint x: 52, startPoint y: 170, endPoint x: 64, endPoint y: 168, distance: 12.1
click at [51, 170] on div "AI 판별기" at bounding box center [51, 171] width 36 height 14
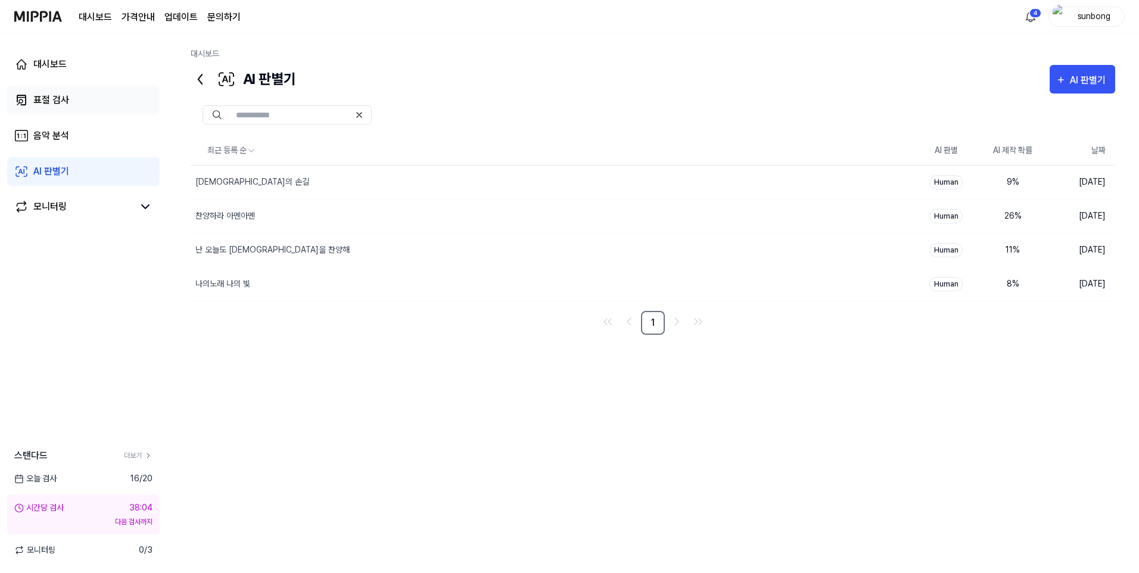
click at [58, 99] on div "표절 검사" at bounding box center [51, 100] width 36 height 14
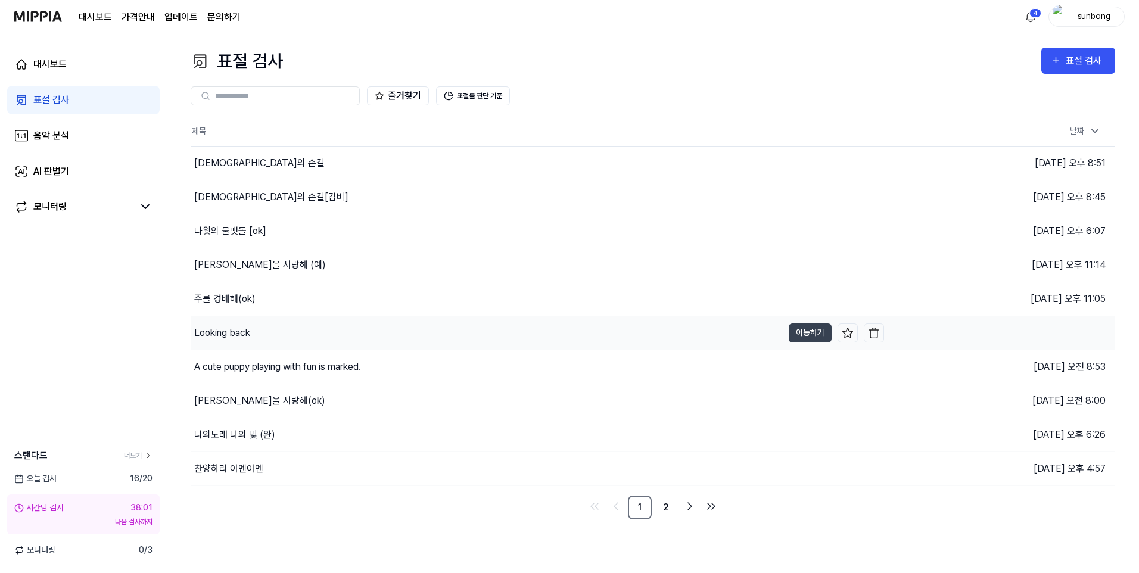
click at [238, 330] on div "Looking back" at bounding box center [222, 333] width 56 height 14
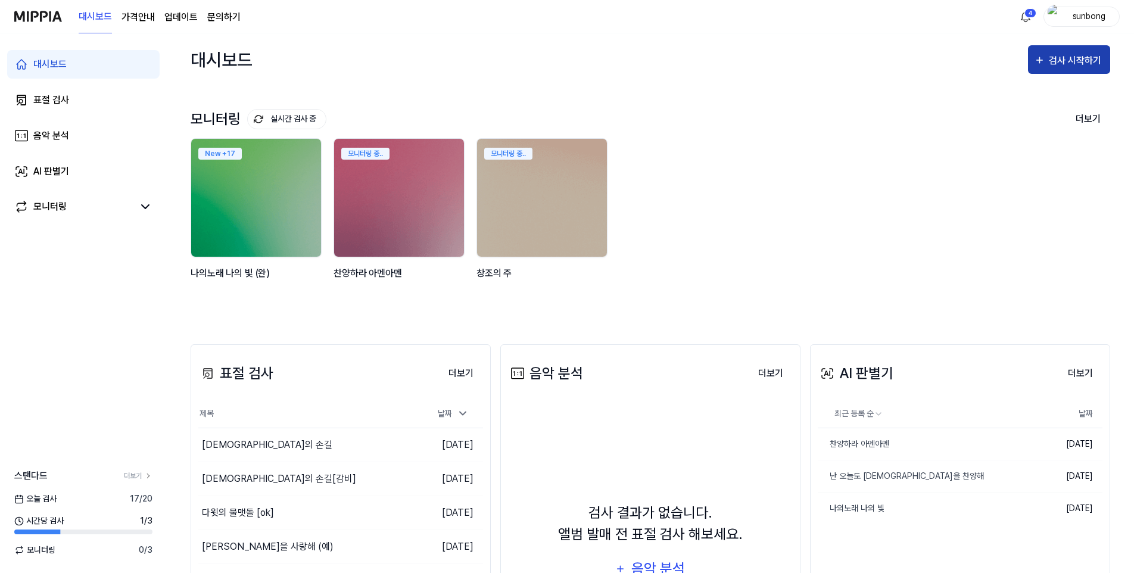
click at [1081, 60] on div "검사 시작하기" at bounding box center [1076, 60] width 55 height 15
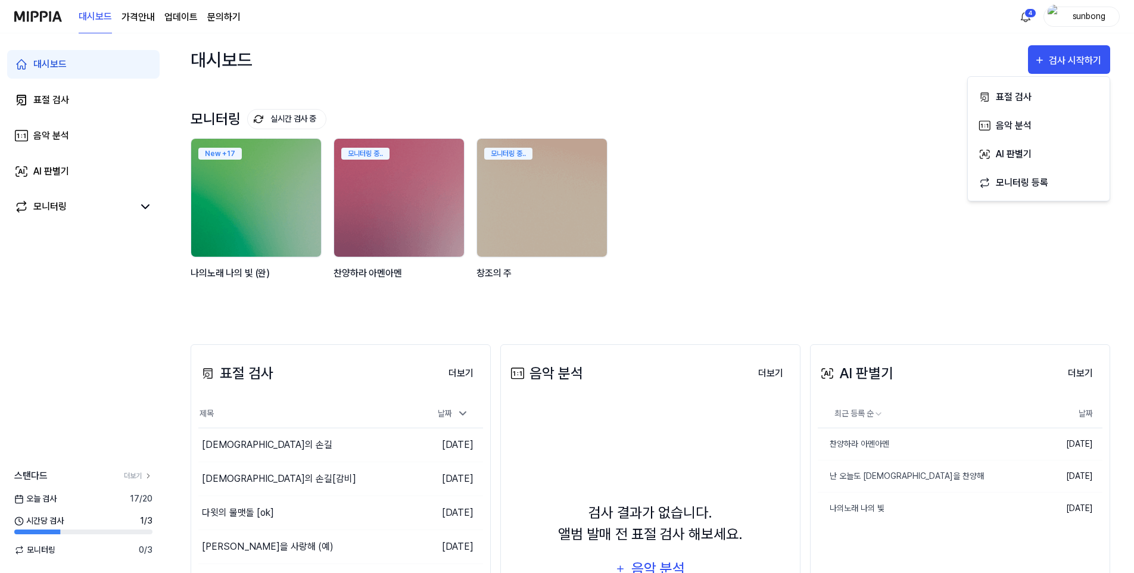
click at [835, 96] on div "모니터링 실시간 검사 중 더보기 모니터링 New + 17 나의노래 나의 빛 (완) 모니터링 중.. 찬양하라 아멘아멘 모니터링 중.. 창조의 주" at bounding box center [650, 203] width 919 height 235
click at [53, 94] on div "표절 검사" at bounding box center [51, 100] width 36 height 14
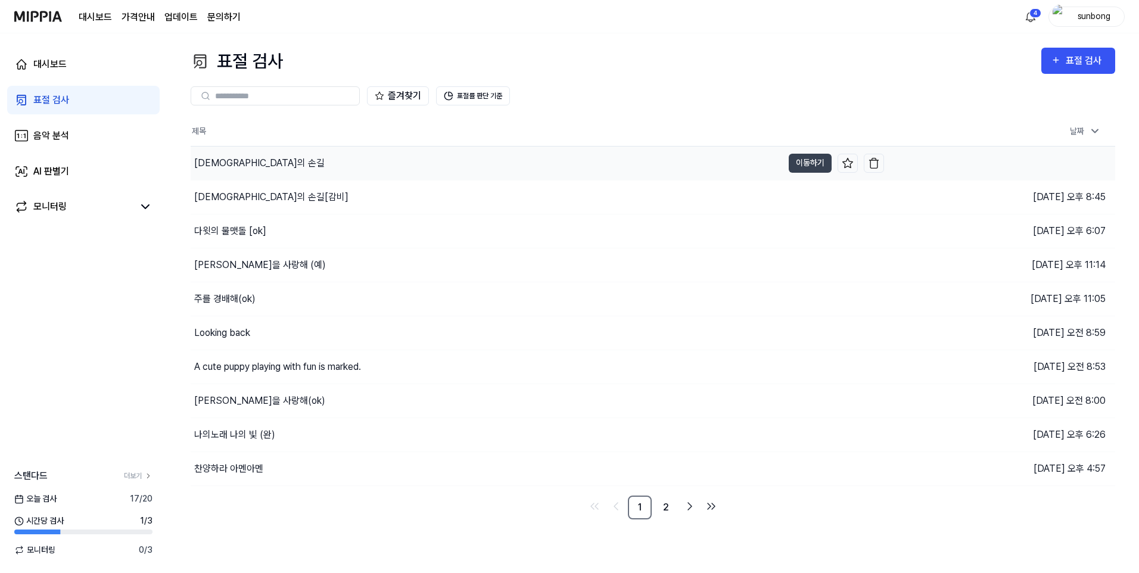
click at [229, 165] on div "[DEMOGRAPHIC_DATA]의 손길" at bounding box center [259, 163] width 130 height 14
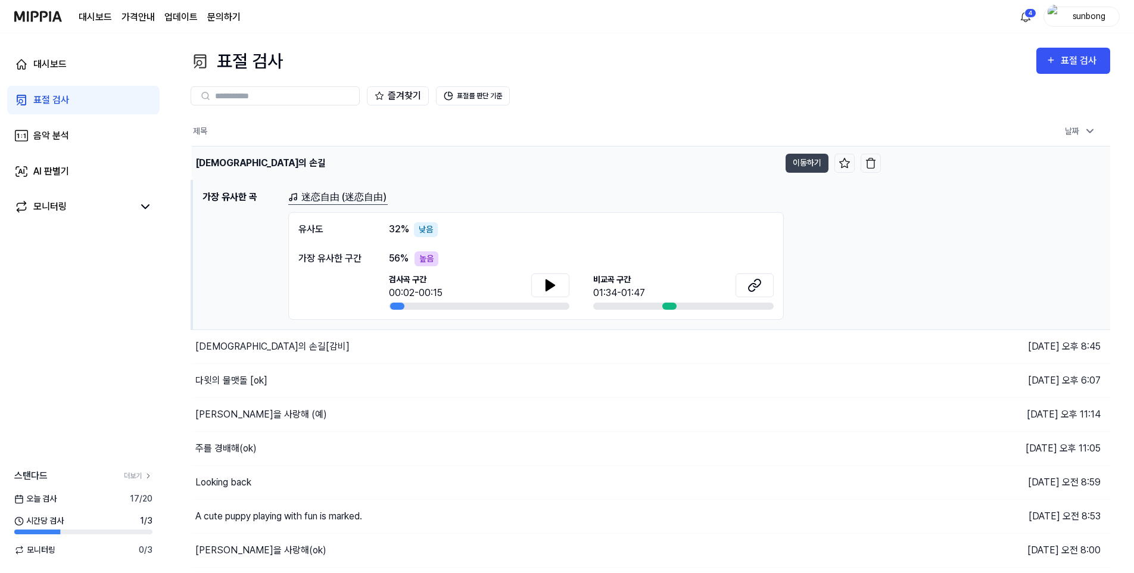
click at [219, 160] on div "[DEMOGRAPHIC_DATA]의 손길" at bounding box center [260, 163] width 130 height 14
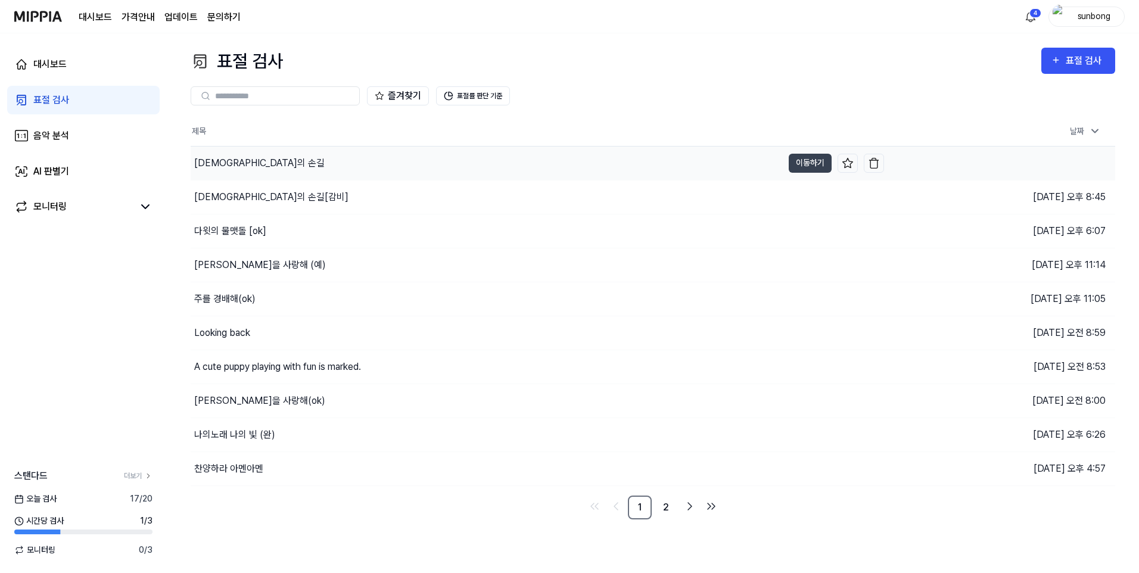
click at [219, 160] on div "[DEMOGRAPHIC_DATA]의 손길" at bounding box center [259, 163] width 130 height 14
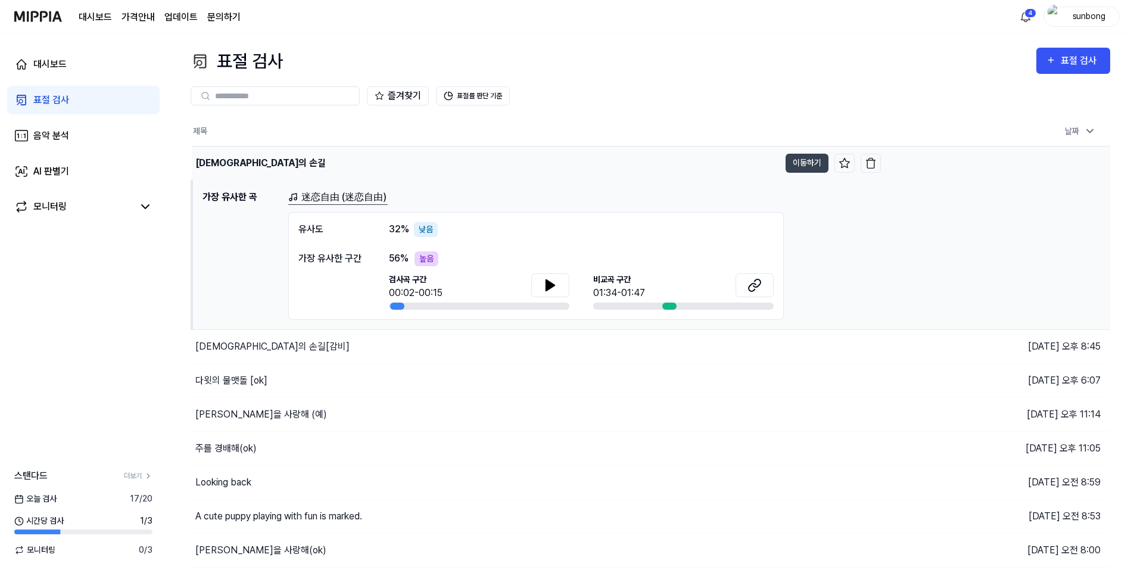
click at [219, 160] on div "[DEMOGRAPHIC_DATA]의 손길" at bounding box center [260, 163] width 130 height 14
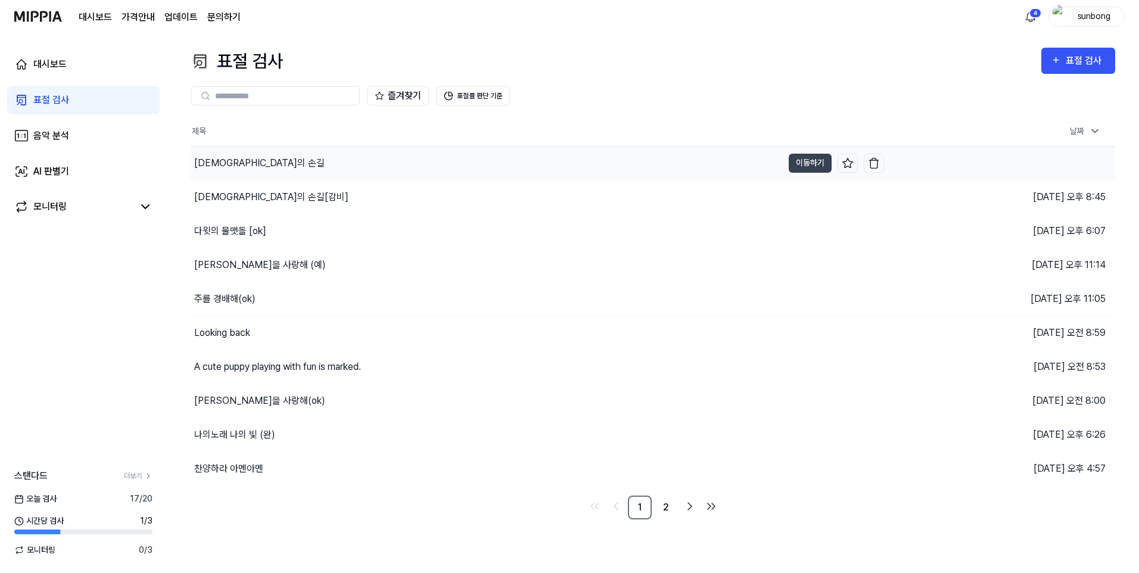
click at [229, 163] on div "[DEMOGRAPHIC_DATA]의 손길" at bounding box center [259, 163] width 130 height 14
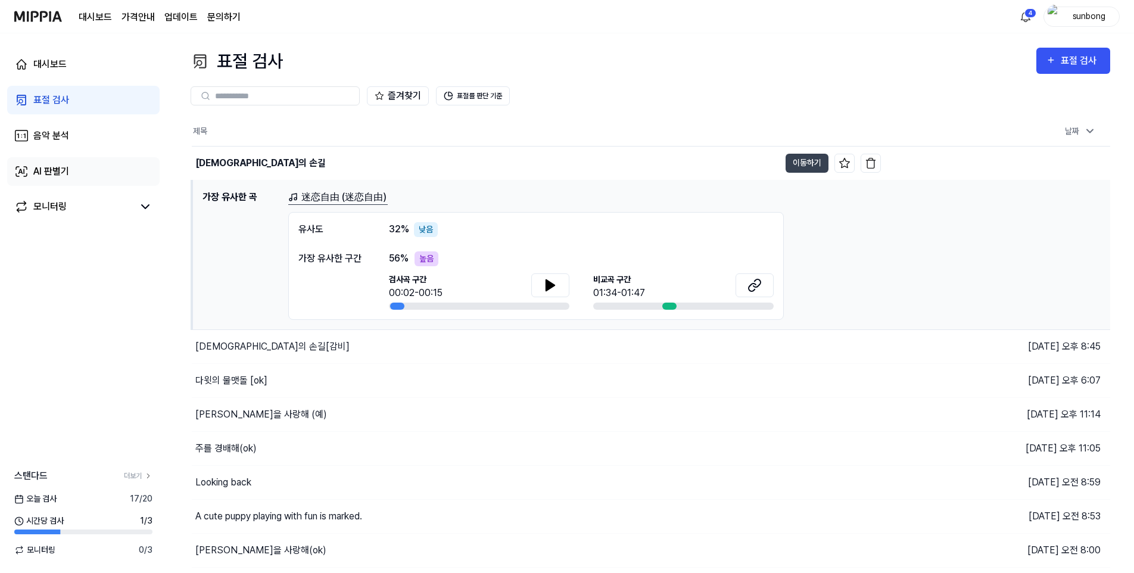
click at [55, 174] on div "AI 판별기" at bounding box center [51, 171] width 36 height 14
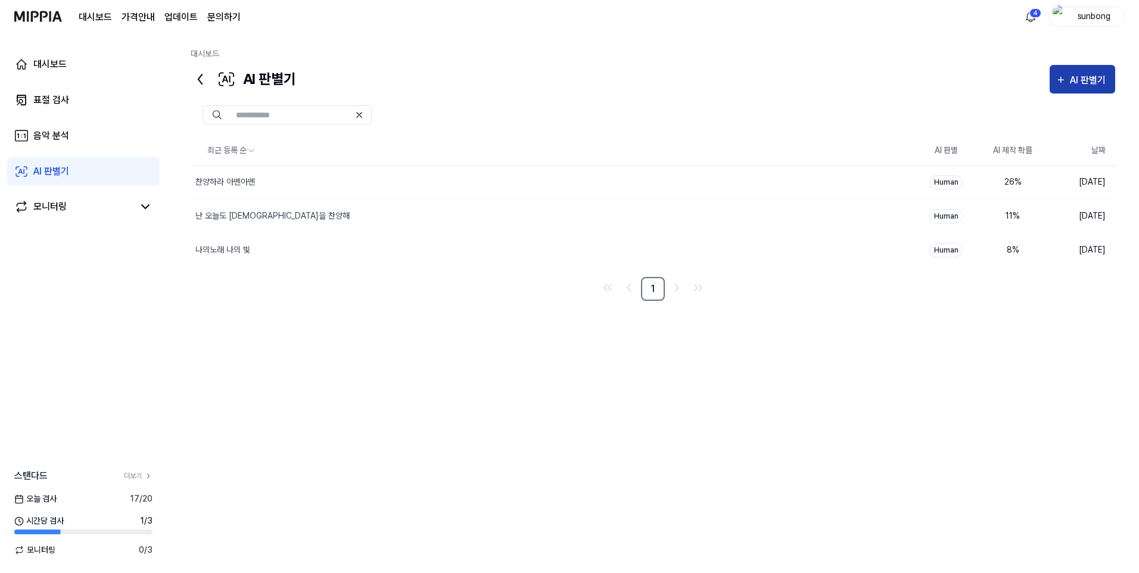
click at [1080, 73] on div "AI 판별기" at bounding box center [1089, 80] width 39 height 15
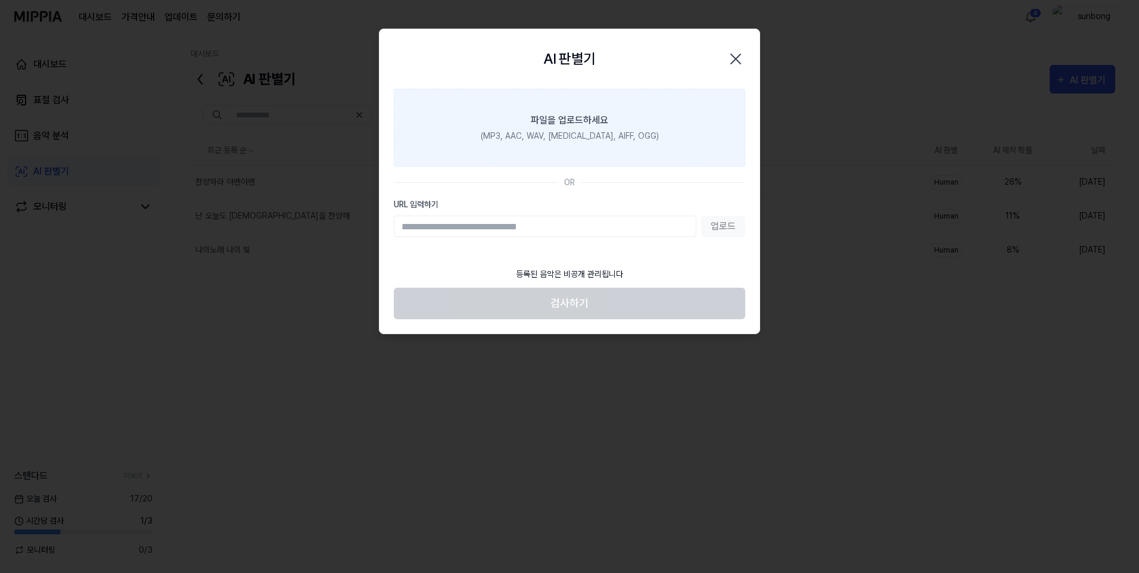
click at [582, 134] on div "(MP3, AAC, WAV, FLAC, AIFF, OGG)" at bounding box center [570, 136] width 178 height 13
click at [0, 0] on input "파일을 업로드하세요 (MP3, AAC, WAV, FLAC, AIFF, OGG)" at bounding box center [0, 0] width 0 height 0
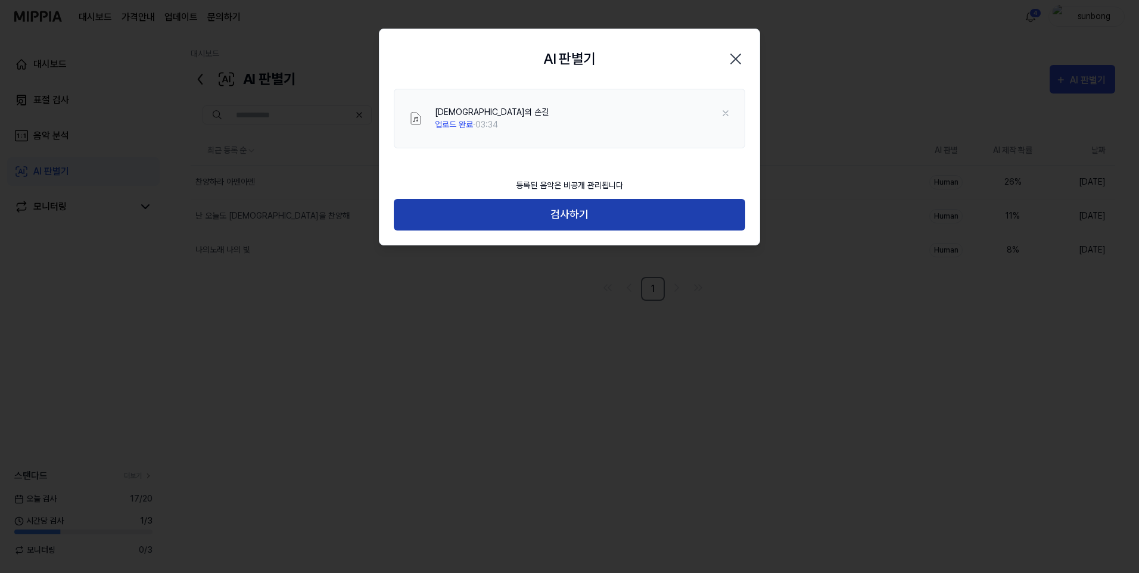
click at [576, 214] on button "검사하기" at bounding box center [569, 215] width 351 height 32
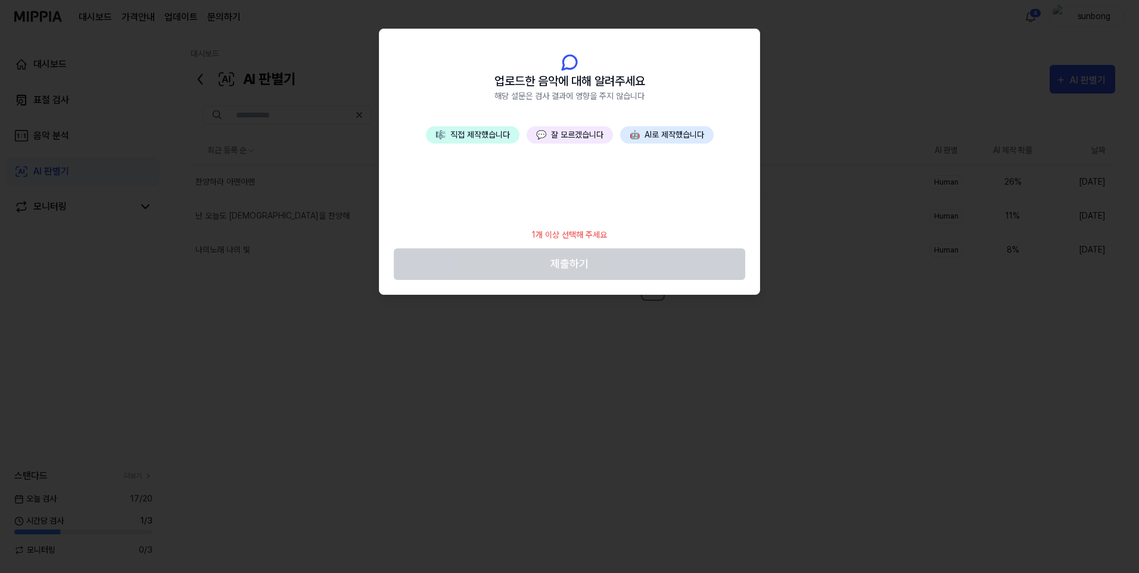
click at [570, 135] on button "💬 잘 모르겠습니다" at bounding box center [569, 134] width 86 height 17
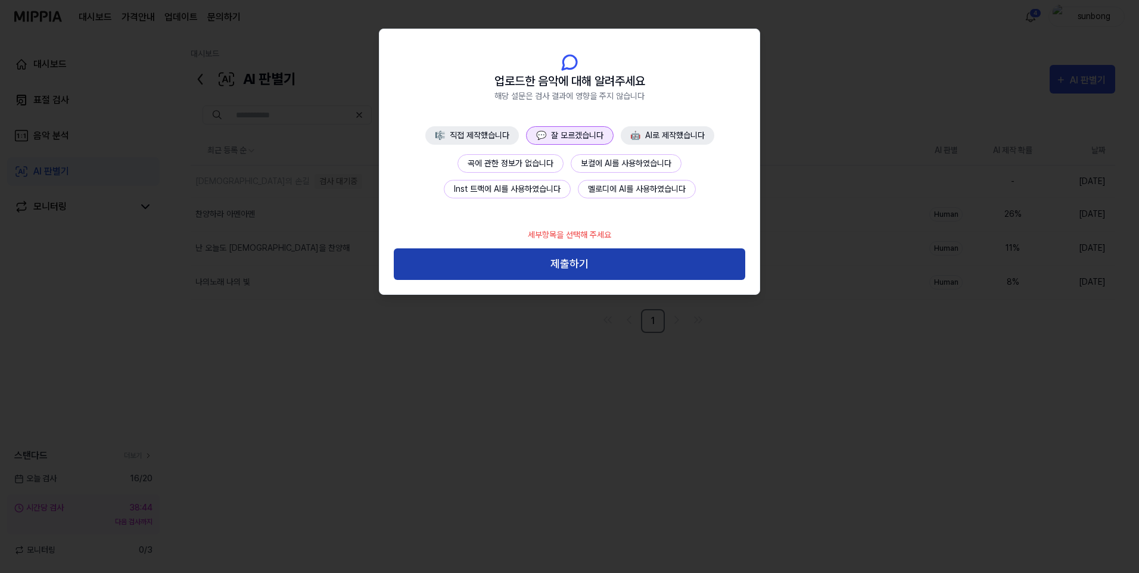
click at [567, 256] on button "제출하기" at bounding box center [569, 264] width 351 height 32
